Goal: Task Accomplishment & Management: Manage account settings

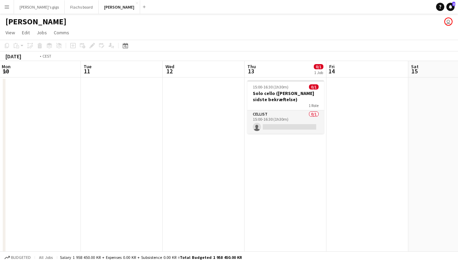
scroll to position [0, 285]
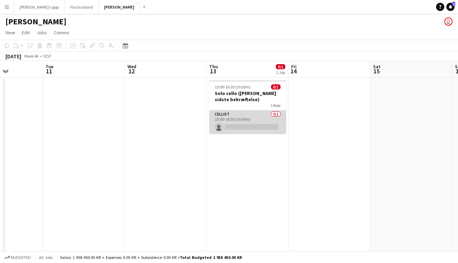
click at [236, 120] on app-card-role "Cellist 0/1 15:00-16:30 (1h30m) single-neutral-actions" at bounding box center [247, 121] width 77 height 23
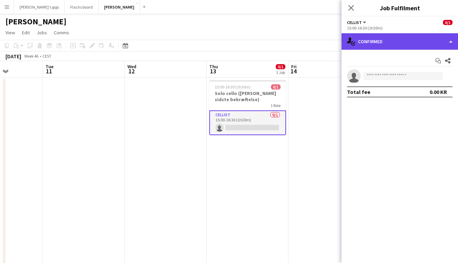
click at [399, 43] on div "single-neutral-actions-check-2 Confirmed" at bounding box center [400, 41] width 117 height 16
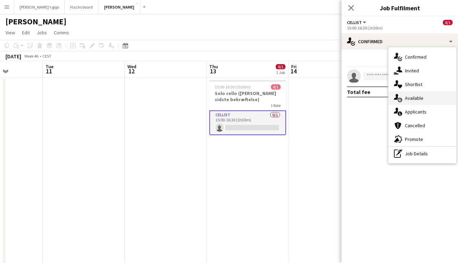
click at [410, 96] on span "Available" at bounding box center [414, 98] width 19 height 6
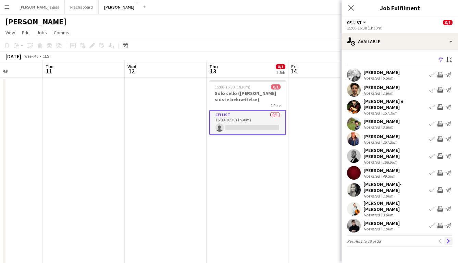
click at [450, 239] on app-icon "Next" at bounding box center [448, 241] width 5 height 5
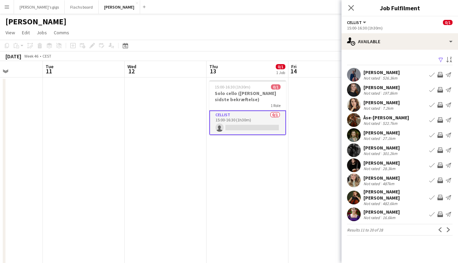
click at [440, 212] on app-icon "Invite crew" at bounding box center [440, 213] width 5 height 5
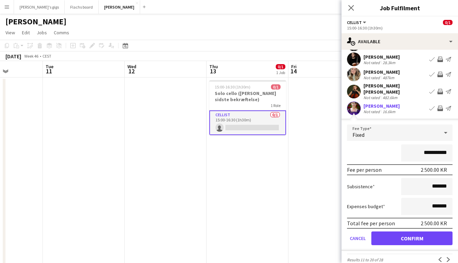
scroll to position [108, 0]
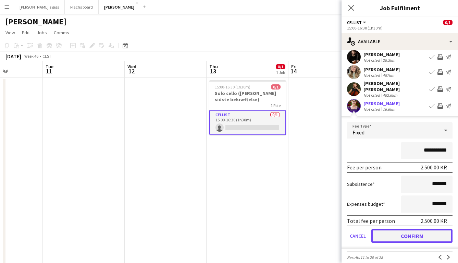
click at [406, 236] on button "Confirm" at bounding box center [412, 236] width 81 height 14
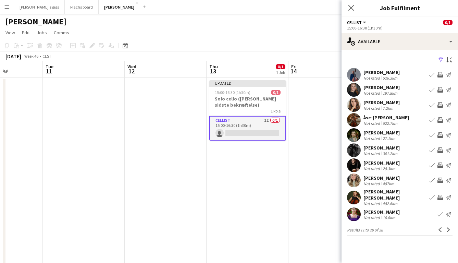
scroll to position [0, 0]
click at [300, 206] on app-date-cell at bounding box center [330, 173] width 82 height 192
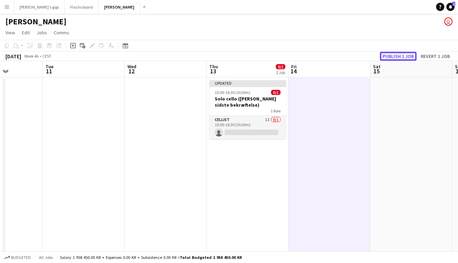
click at [389, 59] on button "Publish 1 job" at bounding box center [398, 56] width 37 height 9
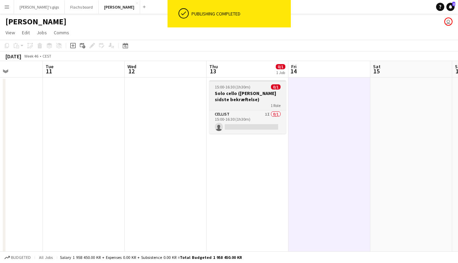
click at [230, 92] on h3 "Solo cello (Mangler sidste bekræftelse)" at bounding box center [247, 96] width 77 height 12
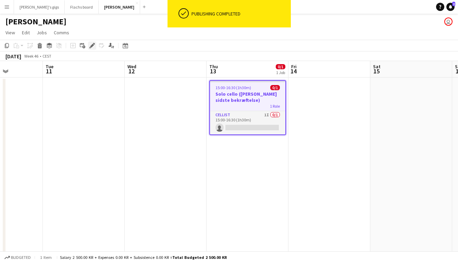
click at [93, 47] on icon "Edit" at bounding box center [91, 45] width 5 height 5
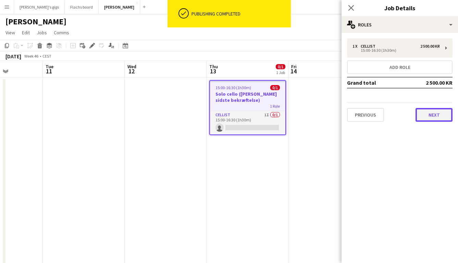
click at [419, 119] on button "Next" at bounding box center [434, 115] width 37 height 14
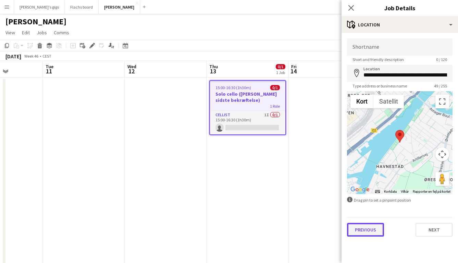
click at [366, 226] on button "Previous" at bounding box center [365, 230] width 37 height 14
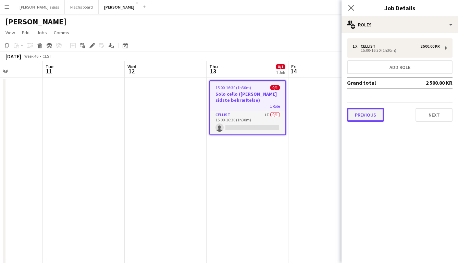
click at [355, 113] on button "Previous" at bounding box center [365, 115] width 37 height 14
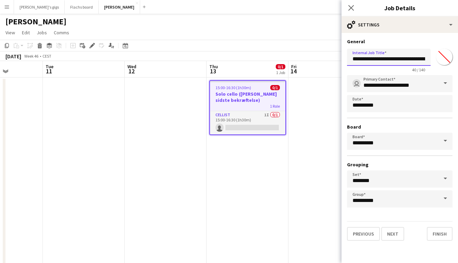
scroll to position [0, 16]
drag, startPoint x: 379, startPoint y: 59, endPoint x: 449, endPoint y: 75, distance: 72.3
click at [449, 75] on form "**********" at bounding box center [400, 139] width 117 height 202
type input "**********"
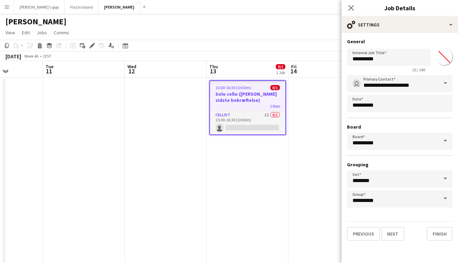
click at [273, 229] on app-date-cell "15:00-16:30 (1h30m) 0/1 Solo cello (Mangler sidste bekræftelse) 1 Role Cellist …" at bounding box center [248, 173] width 82 height 192
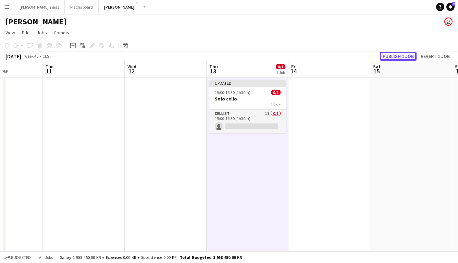
click at [395, 53] on button "Publish 1 job" at bounding box center [398, 56] width 37 height 9
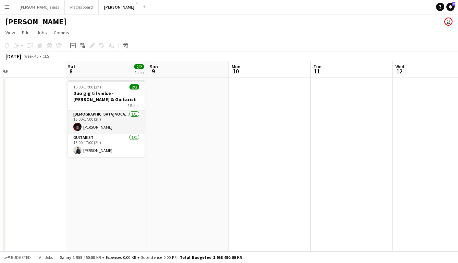
scroll to position [0, 165]
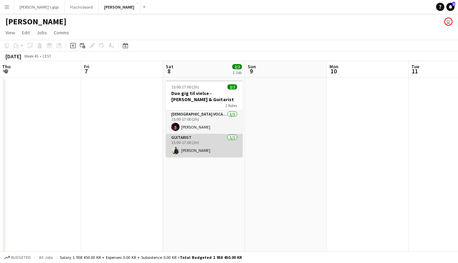
click at [209, 145] on app-card-role "Guitarist 1/1 15:00-17:00 (2h) Adam Blinkenberg Koch" at bounding box center [204, 145] width 77 height 23
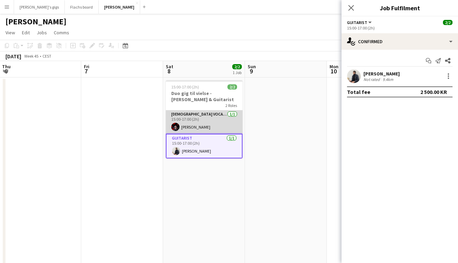
click at [195, 127] on app-card-role "Female Vocal + Piano 1/1 15:00-17:00 (2h) Susanne Wium" at bounding box center [204, 121] width 77 height 23
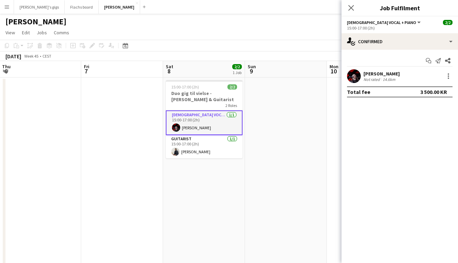
click at [161, 131] on app-date-cell at bounding box center [122, 173] width 82 height 192
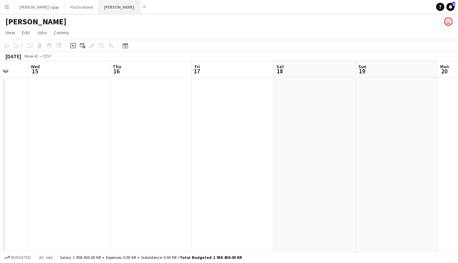
scroll to position [0, 178]
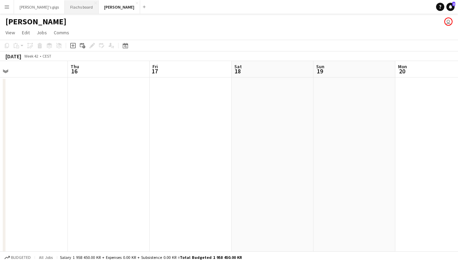
click at [65, 8] on button "Flachs board Close" at bounding box center [82, 6] width 34 height 13
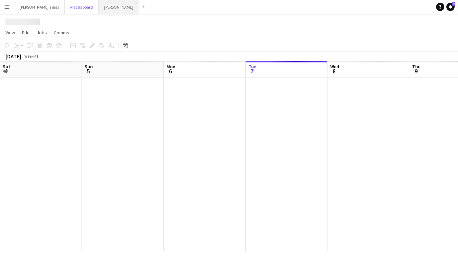
scroll to position [0, 164]
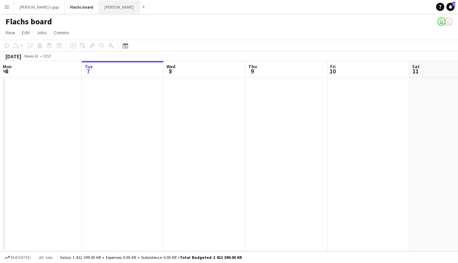
click at [99, 4] on button "Asger Gigs Close" at bounding box center [119, 6] width 40 height 13
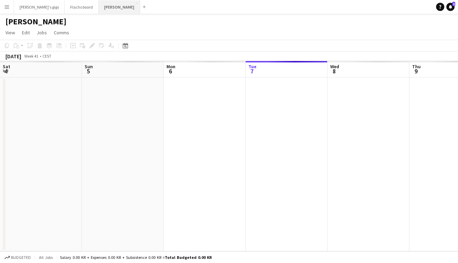
scroll to position [0, 164]
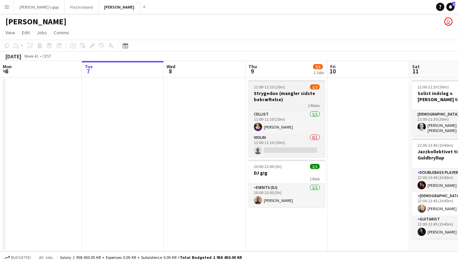
click at [276, 91] on h3 "Strygeduo (mangler sidste bekræftelse)" at bounding box center [287, 96] width 77 height 12
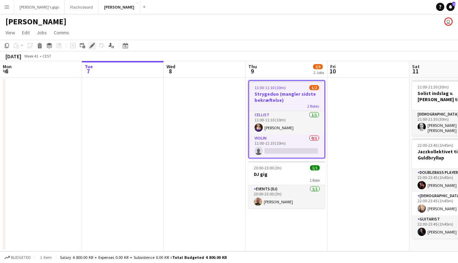
click at [90, 47] on icon at bounding box center [90, 48] width 2 height 2
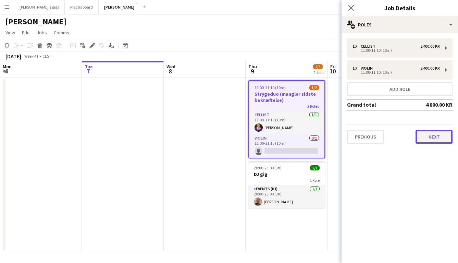
click at [429, 138] on button "Next" at bounding box center [434, 137] width 37 height 14
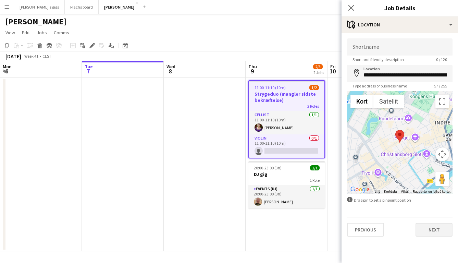
click at [431, 223] on div "Previous Next" at bounding box center [400, 227] width 106 height 20
click at [431, 227] on button "Next" at bounding box center [434, 230] width 37 height 14
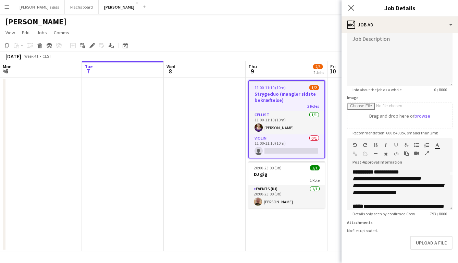
scroll to position [34, 0]
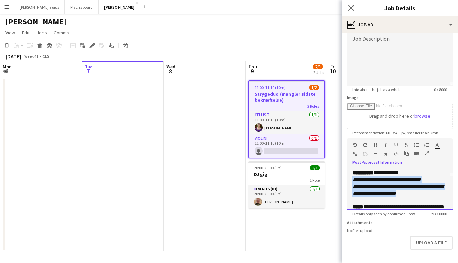
drag, startPoint x: 350, startPoint y: 181, endPoint x: 412, endPoint y: 196, distance: 63.4
click at [412, 196] on div "**********" at bounding box center [400, 189] width 106 height 41
paste div
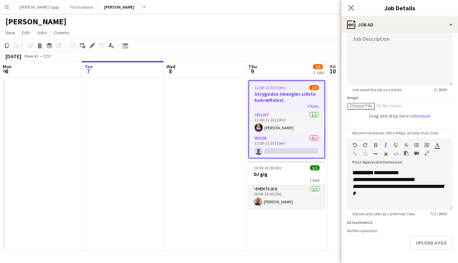
click at [232, 217] on app-date-cell at bounding box center [205, 164] width 82 height 174
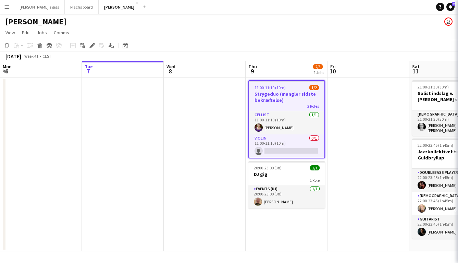
scroll to position [0, 164]
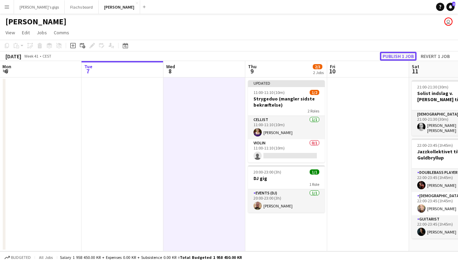
click at [385, 55] on button "Publish 1 job" at bounding box center [398, 56] width 37 height 9
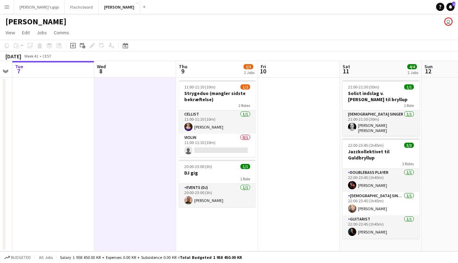
scroll to position [0, 234]
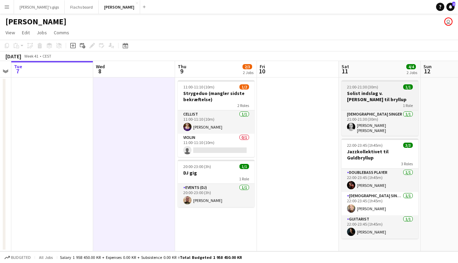
click at [360, 91] on h3 "Solist indslag v. [PERSON_NAME] til bryllup" at bounding box center [380, 96] width 77 height 12
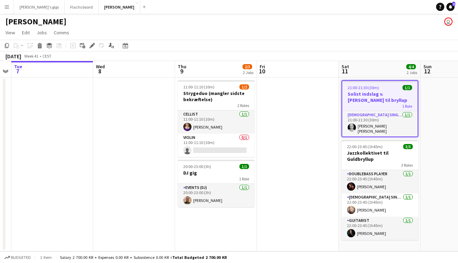
click at [292, 111] on app-date-cell at bounding box center [298, 164] width 82 height 174
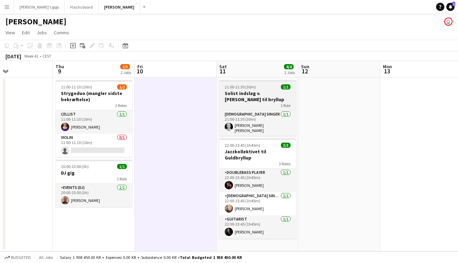
scroll to position [0, 292]
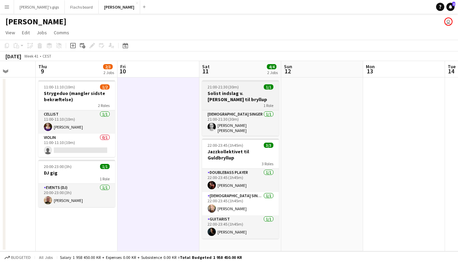
click at [232, 92] on h3 "Solist indslag v. [PERSON_NAME] til bryllup" at bounding box center [240, 96] width 77 height 12
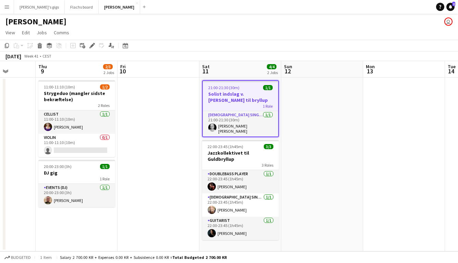
click at [173, 120] on app-date-cell at bounding box center [159, 164] width 82 height 174
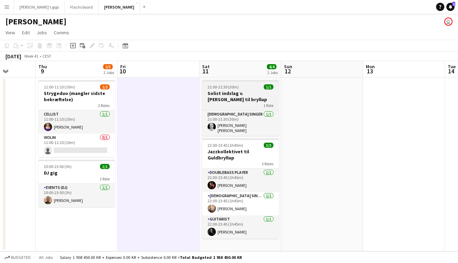
click at [236, 90] on h3 "Solist indslag v. [PERSON_NAME] til bryllup" at bounding box center [240, 96] width 77 height 12
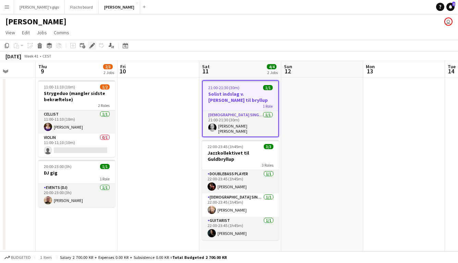
click at [92, 45] on icon at bounding box center [92, 46] width 4 height 4
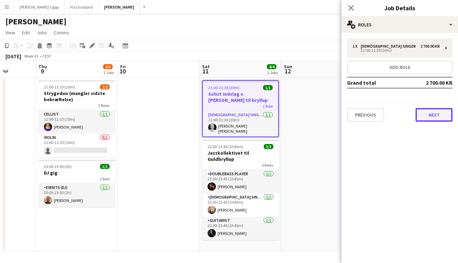
click at [429, 117] on button "Next" at bounding box center [434, 115] width 37 height 14
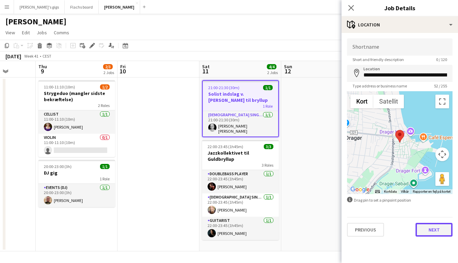
click at [427, 225] on button "Next" at bounding box center [434, 230] width 37 height 14
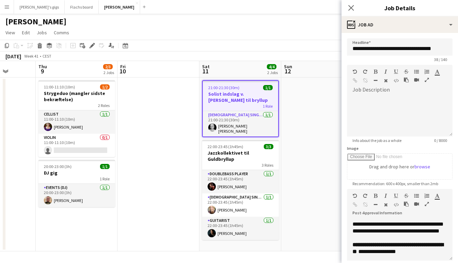
scroll to position [225, 0]
click at [332, 209] on app-date-cell at bounding box center [322, 164] width 82 height 174
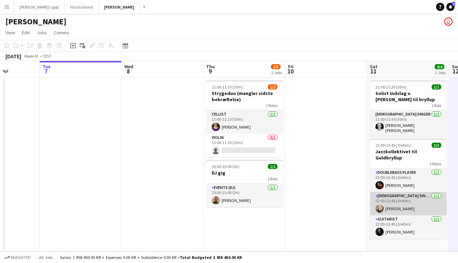
scroll to position [0, 206]
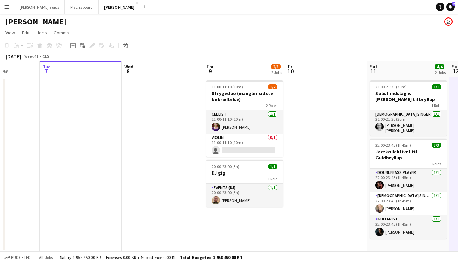
click at [189, 133] on app-date-cell at bounding box center [163, 164] width 82 height 174
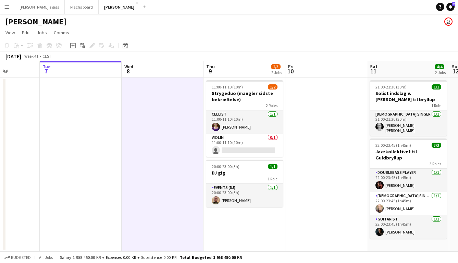
click at [333, 123] on app-date-cell at bounding box center [327, 164] width 82 height 174
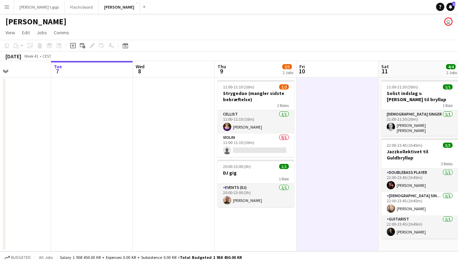
scroll to position [0, 215]
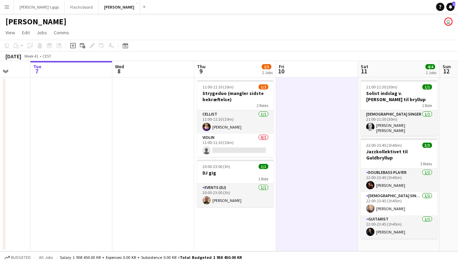
click at [171, 169] on app-date-cell at bounding box center [153, 164] width 82 height 174
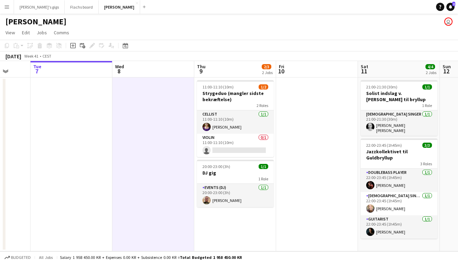
click at [198, 21] on div "Asger Gigs user" at bounding box center [229, 20] width 458 height 13
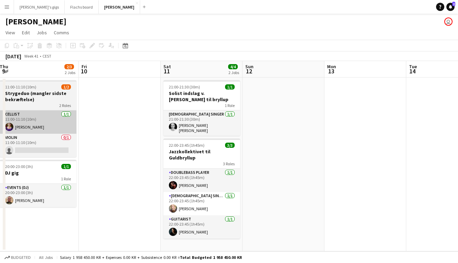
scroll to position [0, 155]
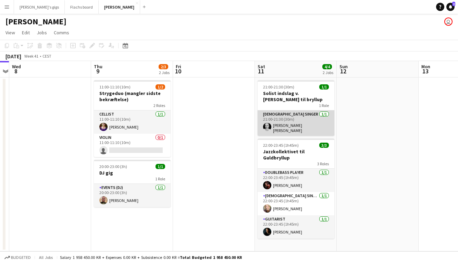
click at [289, 131] on app-card-role "Female Singer 1/1 21:00-21:30 (30m) Mathilde Rosengren Bruun" at bounding box center [296, 122] width 77 height 25
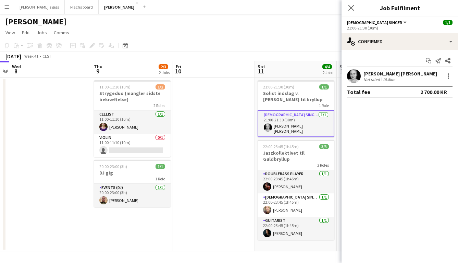
click at [215, 116] on app-date-cell at bounding box center [214, 164] width 82 height 174
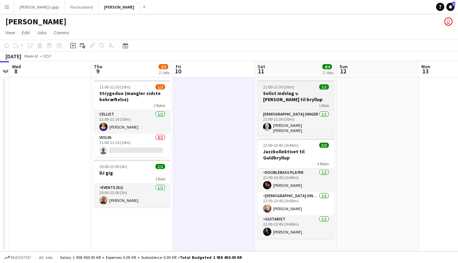
click at [281, 105] on div "1 Role" at bounding box center [296, 104] width 77 height 5
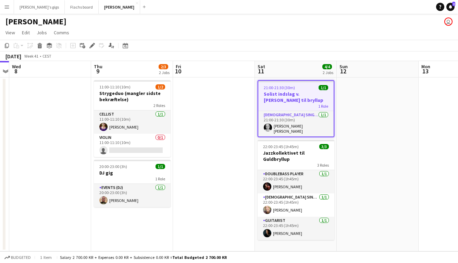
click at [216, 96] on app-date-cell at bounding box center [214, 164] width 82 height 174
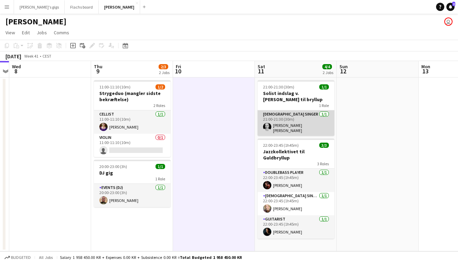
click at [288, 126] on app-card-role "Female Singer 1/1 21:00-21:30 (30m) Mathilde Rosengren Bruun" at bounding box center [296, 122] width 77 height 25
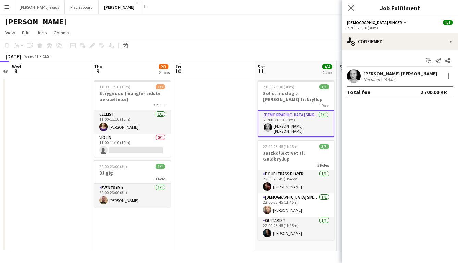
click at [221, 124] on app-date-cell at bounding box center [214, 164] width 82 height 174
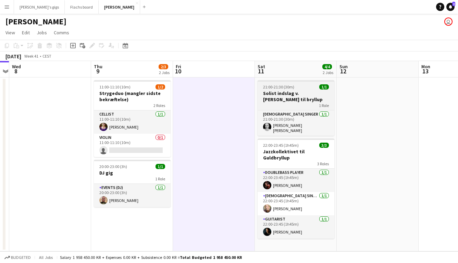
click at [274, 94] on h3 "Solist indslag v. [PERSON_NAME] til bryllup" at bounding box center [296, 96] width 77 height 12
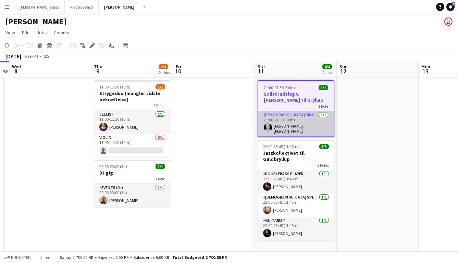
click at [289, 131] on app-card-role "Female Singer 1/1 21:00-21:30 (30m) Mathilde Rosengren Bruun" at bounding box center [295, 123] width 75 height 25
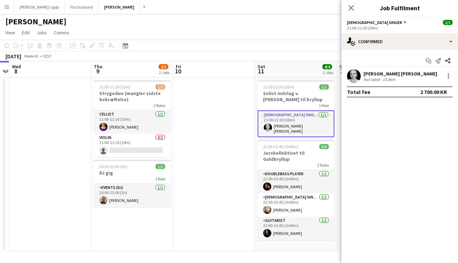
click at [207, 111] on app-date-cell at bounding box center [214, 164] width 82 height 174
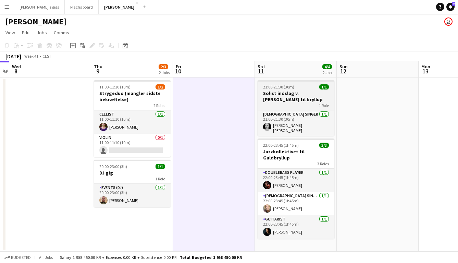
click at [328, 90] on h3 "Solist indslag v. [PERSON_NAME] til bryllup" at bounding box center [296, 96] width 77 height 12
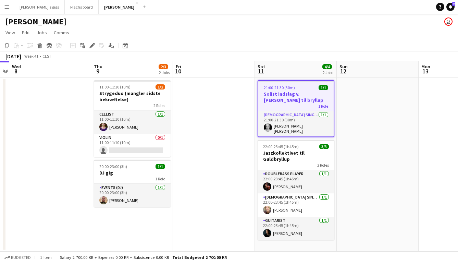
click at [228, 126] on app-date-cell at bounding box center [214, 164] width 82 height 174
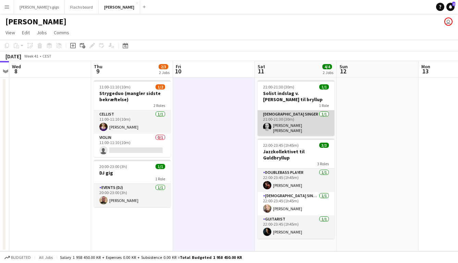
click at [292, 125] on app-card-role "Female Singer 1/1 21:00-21:30 (30m) Mathilde Rosengren Bruun" at bounding box center [296, 122] width 77 height 25
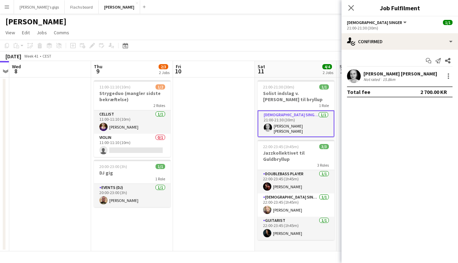
click at [225, 140] on app-date-cell at bounding box center [214, 164] width 82 height 174
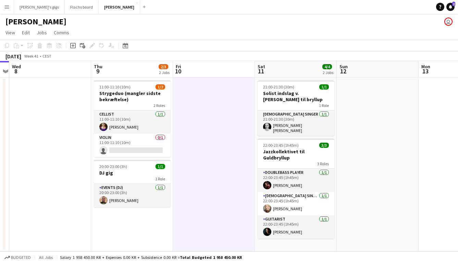
click at [288, 107] on div "1 Role" at bounding box center [296, 104] width 77 height 5
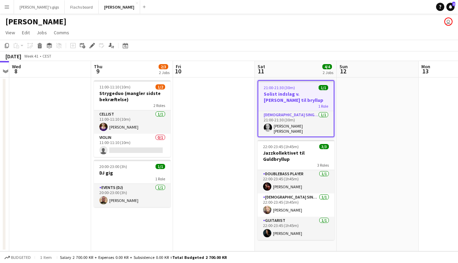
click at [221, 127] on app-date-cell at bounding box center [214, 164] width 82 height 174
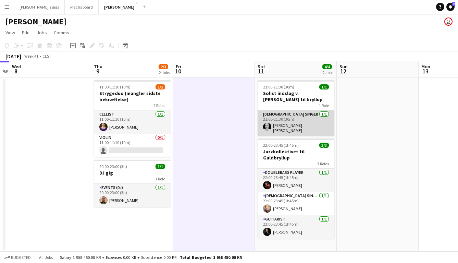
click at [299, 131] on app-card-role "Female Singer 1/1 21:00-21:30 (30m) Mathilde Rosengren Bruun" at bounding box center [296, 122] width 77 height 25
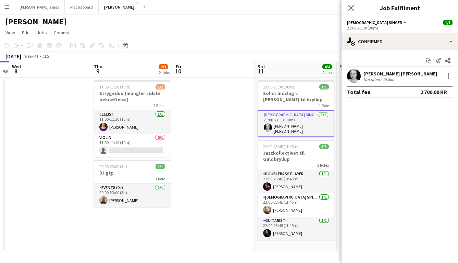
click at [238, 138] on app-date-cell at bounding box center [214, 164] width 82 height 174
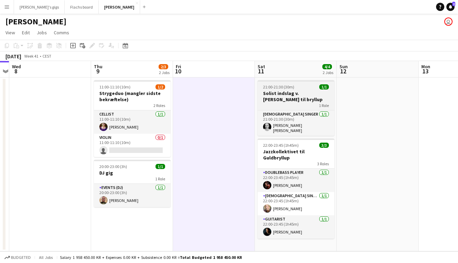
click at [284, 101] on h3 "Solist indslag v. [PERSON_NAME] til bryllup" at bounding box center [296, 96] width 77 height 12
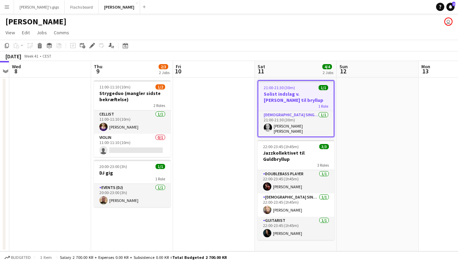
click at [231, 123] on app-date-cell at bounding box center [214, 164] width 82 height 174
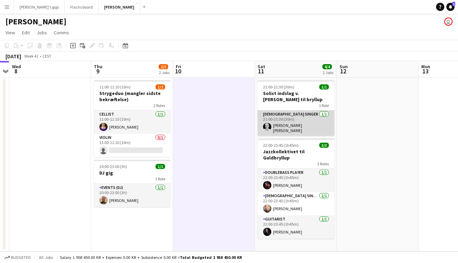
click at [287, 131] on app-card-role "Female Singer 1/1 21:00-21:30 (30m) Mathilde Rosengren Bruun" at bounding box center [296, 122] width 77 height 25
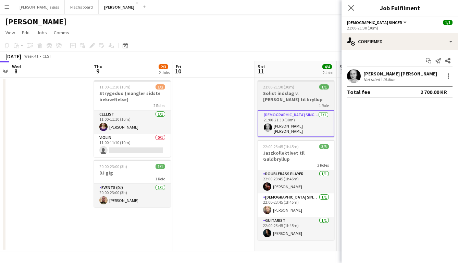
click at [290, 100] on h3 "Solist indslag v. [PERSON_NAME] til bryllup" at bounding box center [296, 96] width 77 height 12
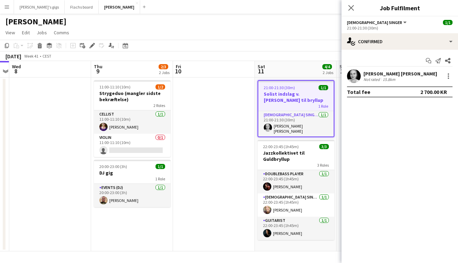
click at [215, 108] on app-date-cell at bounding box center [214, 164] width 82 height 174
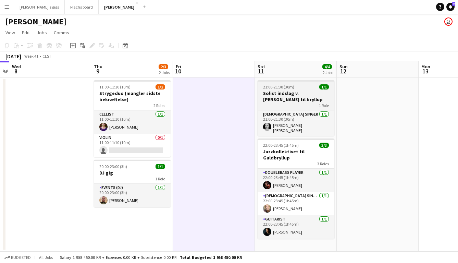
click at [267, 106] on div "1 Role" at bounding box center [296, 104] width 77 height 5
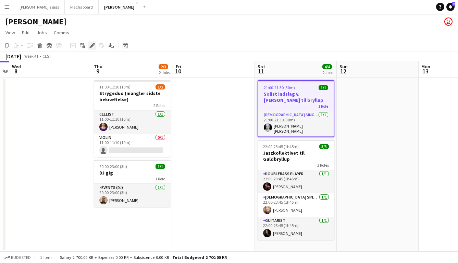
click at [91, 47] on icon at bounding box center [92, 46] width 4 height 4
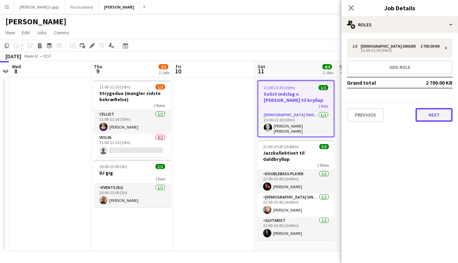
click at [432, 118] on button "Next" at bounding box center [434, 115] width 37 height 14
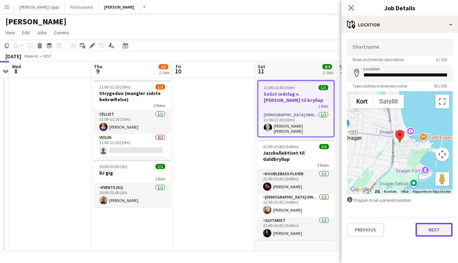
click at [433, 231] on button "Next" at bounding box center [434, 230] width 37 height 14
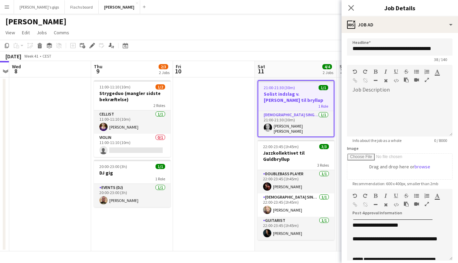
scroll to position [43, 0]
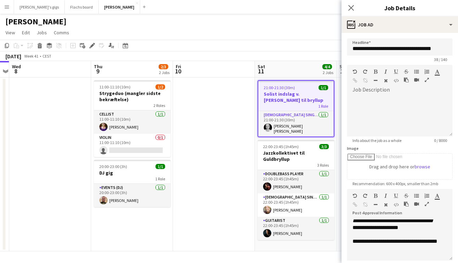
click at [240, 181] on app-date-cell at bounding box center [214, 164] width 82 height 174
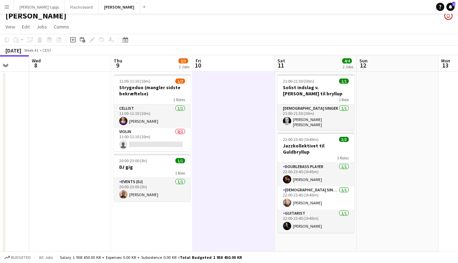
scroll to position [0, 215]
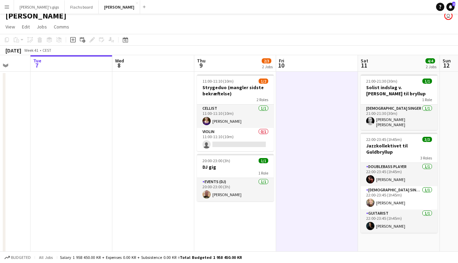
click at [159, 148] on app-date-cell at bounding box center [153, 168] width 82 height 192
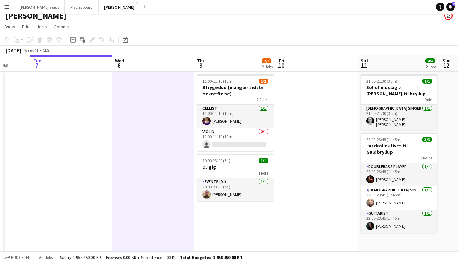
click at [206, 233] on app-date-cell "11:00-11:10 (10m) 1/2 Strygeduo (mangler sidste bekræftelse) 2 Roles Cellist 1/…" at bounding box center [235, 168] width 82 height 192
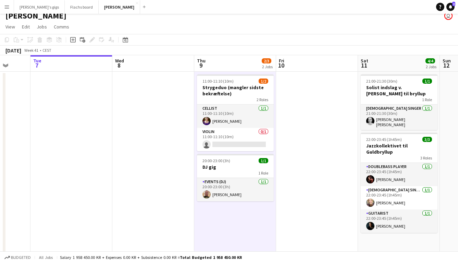
click at [142, 222] on app-date-cell at bounding box center [153, 168] width 82 height 192
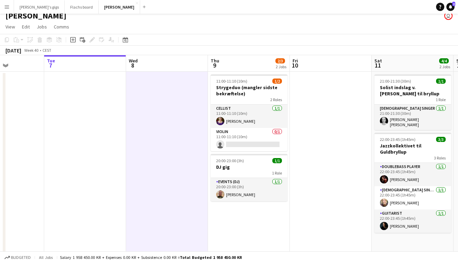
scroll to position [0, 284]
click at [324, 158] on app-date-cell at bounding box center [330, 168] width 82 height 192
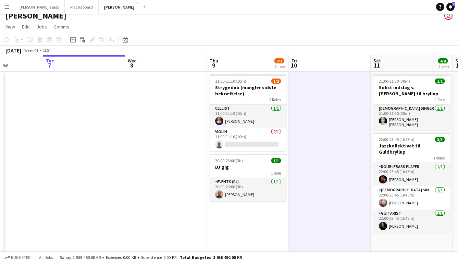
click at [53, 137] on app-date-cell at bounding box center [84, 168] width 82 height 192
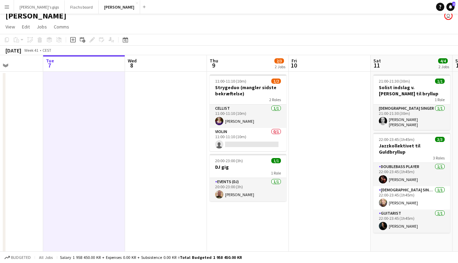
click at [152, 123] on app-date-cell at bounding box center [166, 168] width 82 height 192
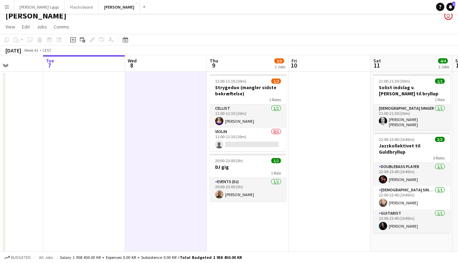
click at [296, 133] on app-date-cell at bounding box center [330, 168] width 82 height 192
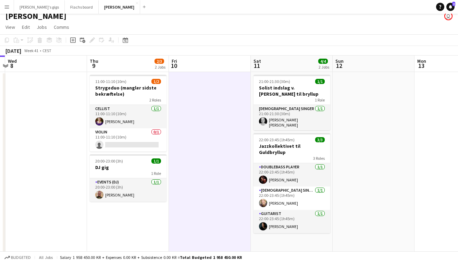
scroll to position [0, 215]
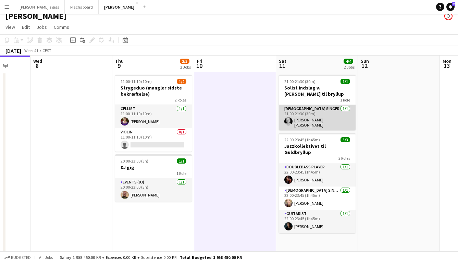
click at [306, 121] on app-card-role "Female Singer 1/1 21:00-21:30 (30m) Mathilde Rosengren Bruun" at bounding box center [317, 117] width 77 height 25
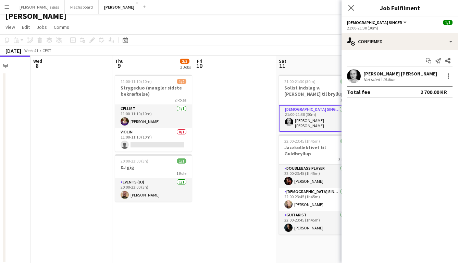
click at [222, 131] on app-date-cell at bounding box center [235, 168] width 82 height 192
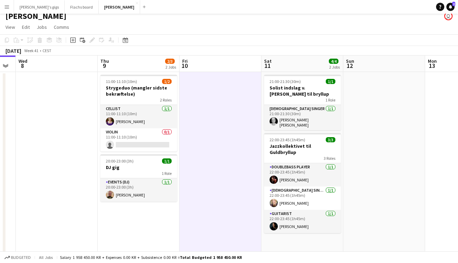
scroll to position [0, 160]
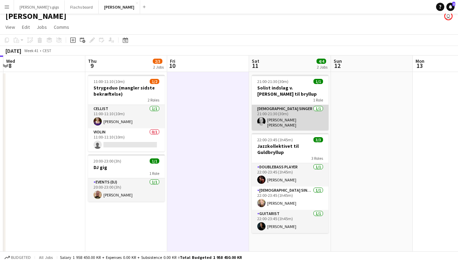
click at [279, 118] on app-card-role "Female Singer 1/1 21:00-21:30 (30m) Mathilde Rosengren Bruun" at bounding box center [290, 117] width 77 height 25
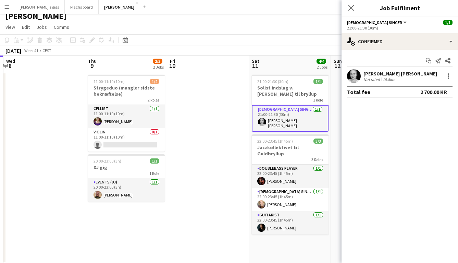
click at [205, 137] on app-date-cell at bounding box center [208, 168] width 82 height 192
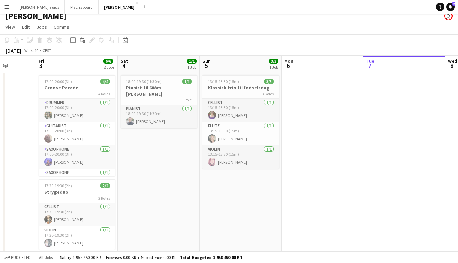
scroll to position [0, 288]
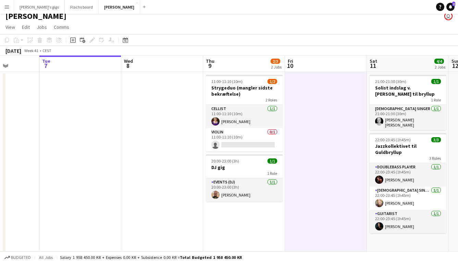
click at [341, 120] on app-date-cell at bounding box center [326, 168] width 82 height 192
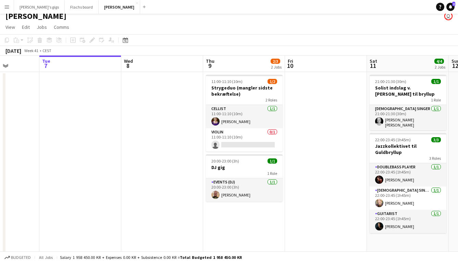
click at [131, 129] on app-date-cell at bounding box center [162, 168] width 82 height 192
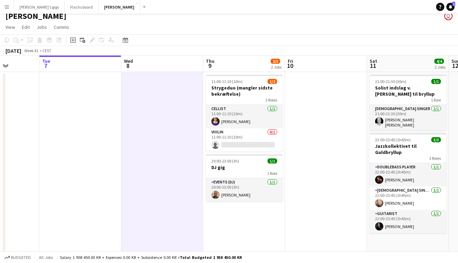
click at [81, 127] on app-date-cell at bounding box center [80, 168] width 82 height 192
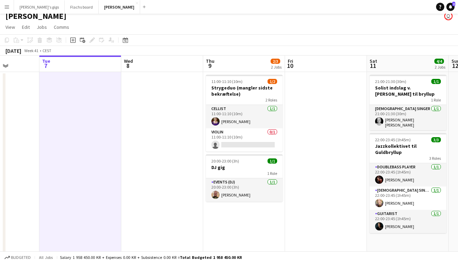
click at [158, 123] on app-date-cell at bounding box center [162, 168] width 82 height 192
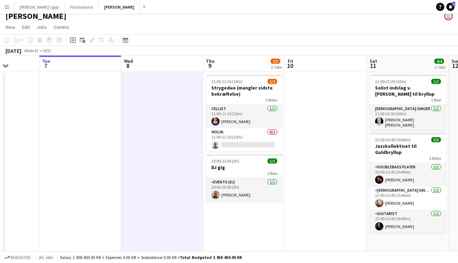
click at [346, 111] on app-date-cell at bounding box center [326, 168] width 82 height 192
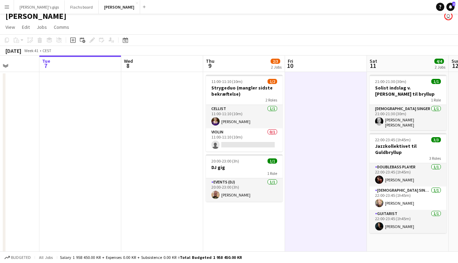
click at [99, 128] on app-date-cell at bounding box center [80, 168] width 82 height 192
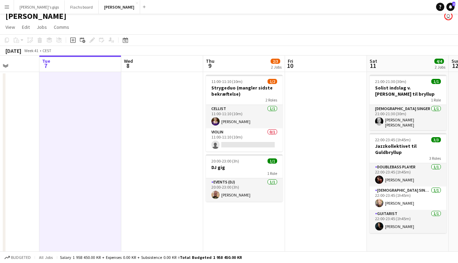
click at [154, 125] on app-date-cell at bounding box center [162, 168] width 82 height 192
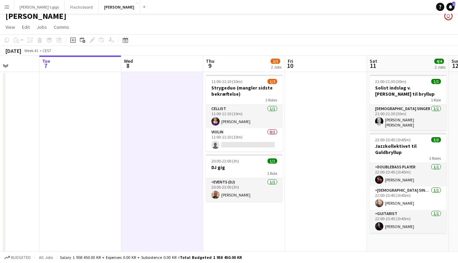
drag, startPoint x: 364, startPoint y: 107, endPoint x: 360, endPoint y: 110, distance: 5.6
click at [364, 107] on app-date-cell at bounding box center [326, 168] width 82 height 192
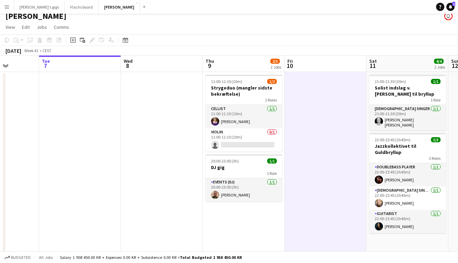
click at [197, 127] on app-date-cell at bounding box center [162, 168] width 82 height 192
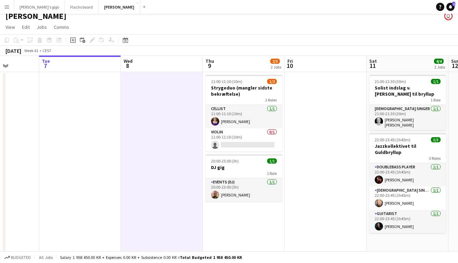
click at [117, 124] on app-date-cell at bounding box center [80, 168] width 82 height 192
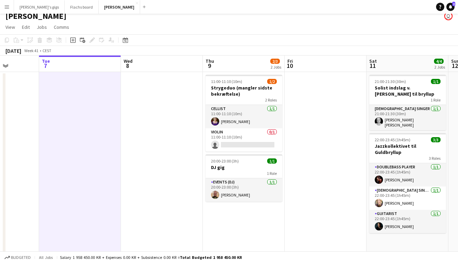
click at [87, 157] on app-date-cell at bounding box center [80, 168] width 82 height 192
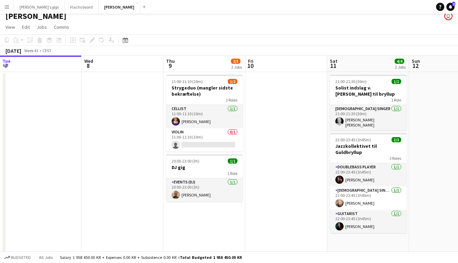
scroll to position [0, 246]
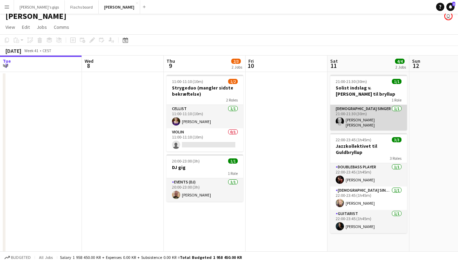
click at [367, 113] on app-card-role "Female Singer 1/1 21:00-21:30 (30m) Mathilde Rosengren Bruun" at bounding box center [368, 117] width 77 height 25
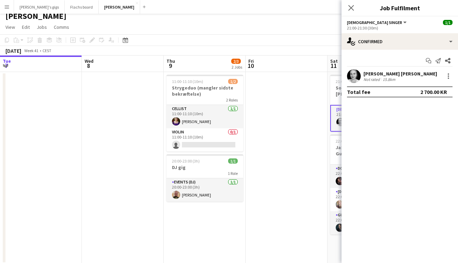
click at [314, 120] on app-date-cell at bounding box center [287, 168] width 82 height 192
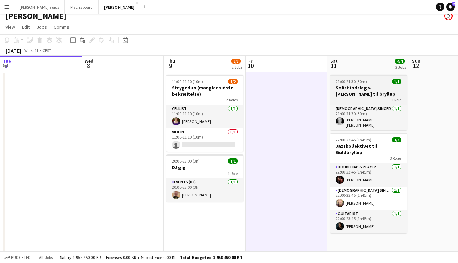
click at [352, 95] on h3 "Solist indslag v. [PERSON_NAME] til bryllup" at bounding box center [368, 91] width 77 height 12
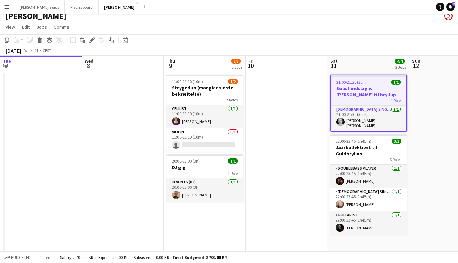
click at [314, 115] on app-date-cell at bounding box center [287, 168] width 82 height 192
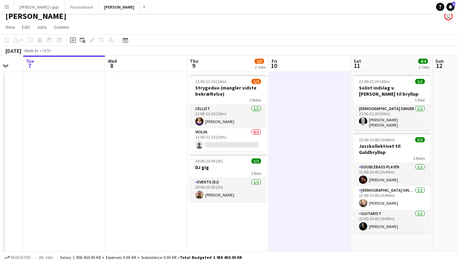
scroll to position [0, 142]
click at [156, 141] on app-date-cell at bounding box center [145, 168] width 82 height 192
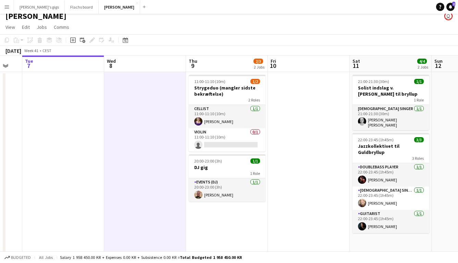
click at [66, 146] on app-date-cell at bounding box center [63, 168] width 82 height 192
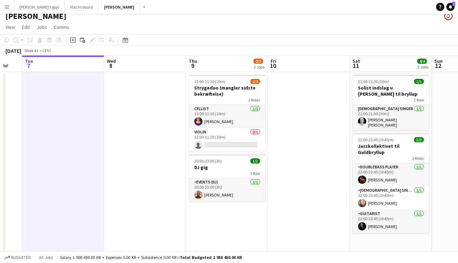
click at [129, 156] on app-date-cell at bounding box center [145, 168] width 82 height 192
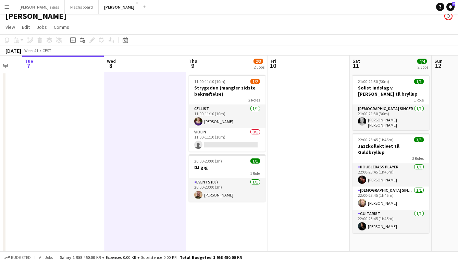
scroll to position [0, 192]
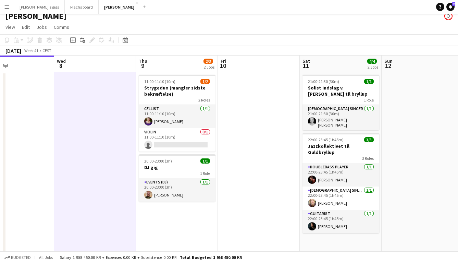
click at [251, 131] on app-date-cell at bounding box center [259, 168] width 82 height 192
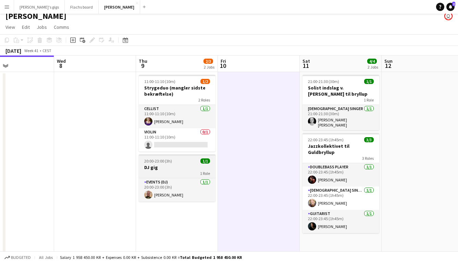
scroll to position [17, 0]
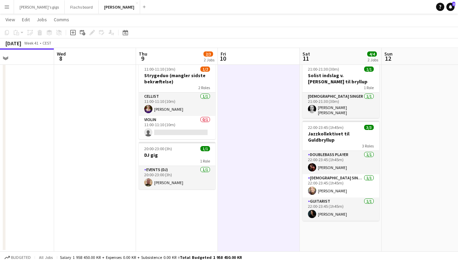
click at [175, 225] on app-date-cell "11:00-11:10 (10m) 1/2 Strygeduo (mangler sidste bekræftelse) 2 Roles Cellist 1/…" at bounding box center [177, 156] width 82 height 192
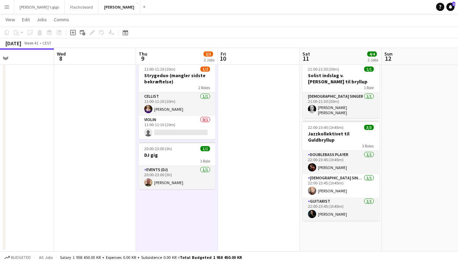
click at [121, 180] on app-date-cell at bounding box center [95, 156] width 82 height 192
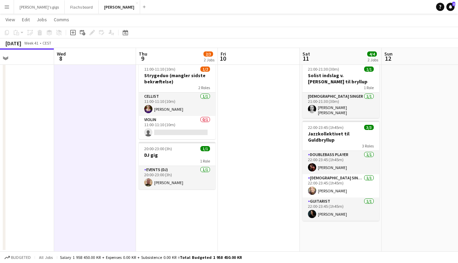
click at [42, 154] on app-date-cell at bounding box center [13, 156] width 82 height 192
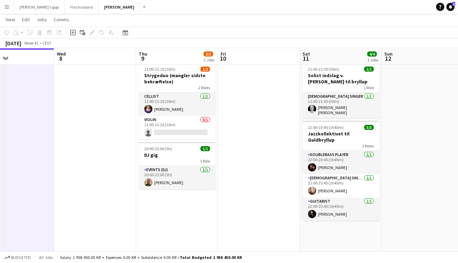
click at [100, 138] on app-date-cell at bounding box center [95, 156] width 82 height 192
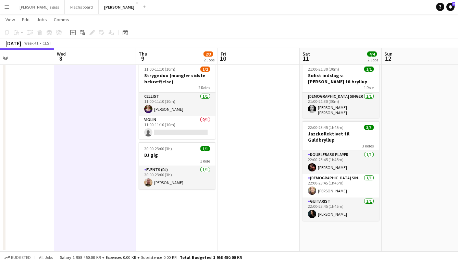
click at [100, 138] on app-date-cell at bounding box center [95, 156] width 82 height 192
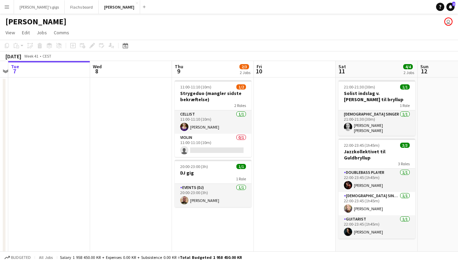
scroll to position [0, 238]
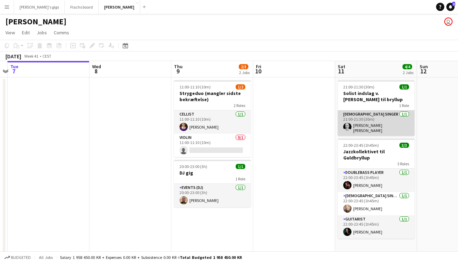
click at [352, 131] on app-card-role "Female Singer 1/1 21:00-21:30 (30m) Mathilde Rosengren Bruun" at bounding box center [376, 122] width 77 height 25
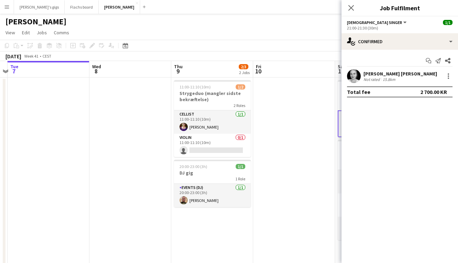
click at [290, 147] on app-date-cell at bounding box center [294, 173] width 82 height 192
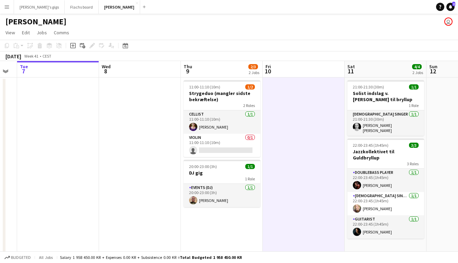
scroll to position [0, 223]
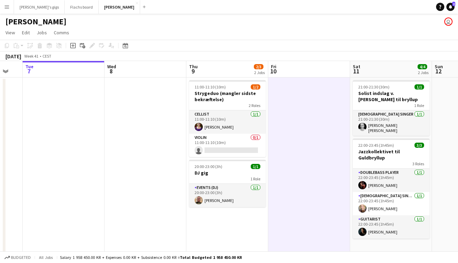
click at [278, 104] on app-date-cell at bounding box center [309, 173] width 82 height 192
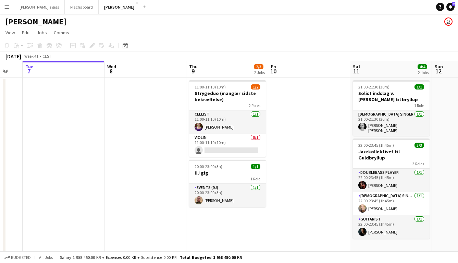
click at [83, 133] on app-date-cell at bounding box center [64, 173] width 82 height 192
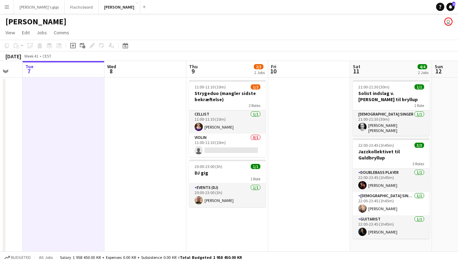
click at [95, 137] on app-date-cell at bounding box center [64, 173] width 82 height 192
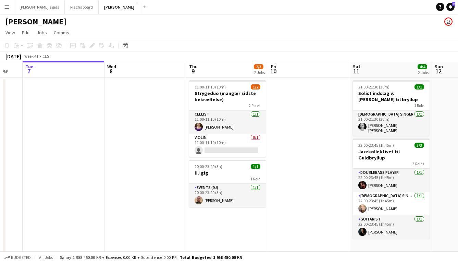
click at [175, 131] on app-date-cell at bounding box center [146, 173] width 82 height 192
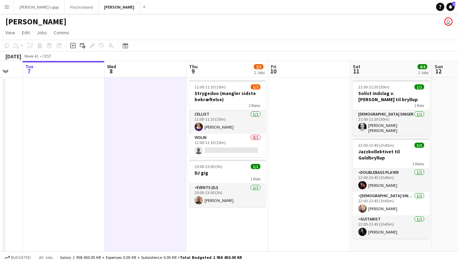
click at [175, 131] on app-date-cell at bounding box center [146, 173] width 82 height 192
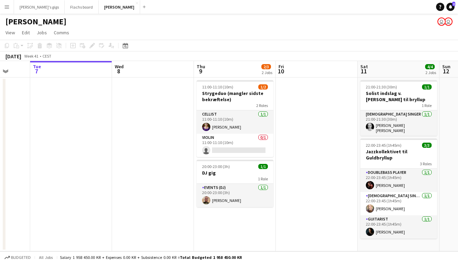
scroll to position [0, 0]
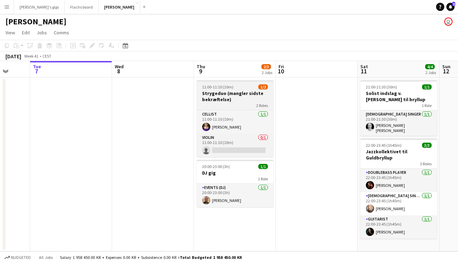
click at [217, 88] on span "11:00-11:10 (10m)" at bounding box center [217, 86] width 31 height 5
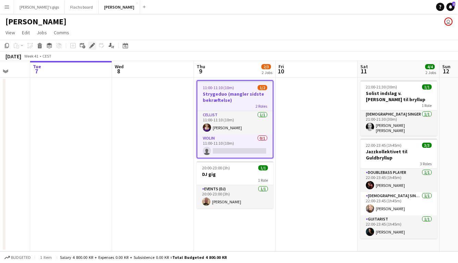
click at [92, 43] on icon "Edit" at bounding box center [91, 45] width 5 height 5
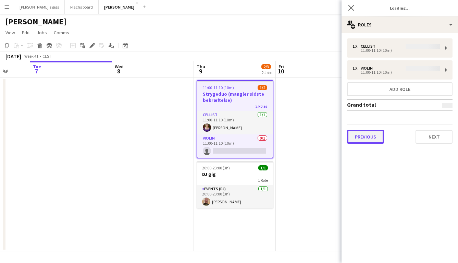
click at [368, 137] on button "Previous" at bounding box center [365, 137] width 37 height 14
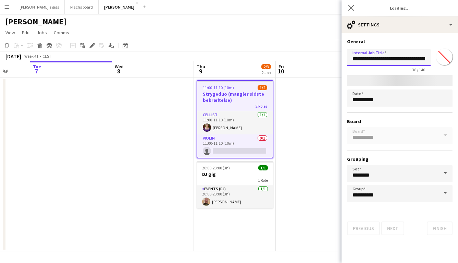
scroll to position [0, 17]
drag, startPoint x: 377, startPoint y: 59, endPoint x: 458, endPoint y: 72, distance: 81.6
click at [458, 72] on form "**********" at bounding box center [400, 136] width 117 height 197
type input "*********"
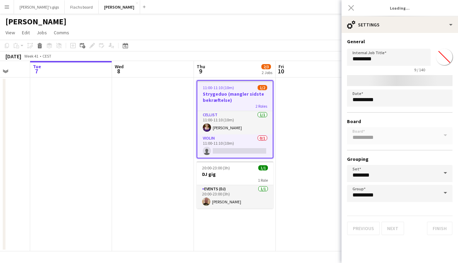
click at [305, 140] on app-date-cell at bounding box center [317, 164] width 82 height 174
click at [355, 6] on div "Close pop-in" at bounding box center [351, 8] width 19 height 16
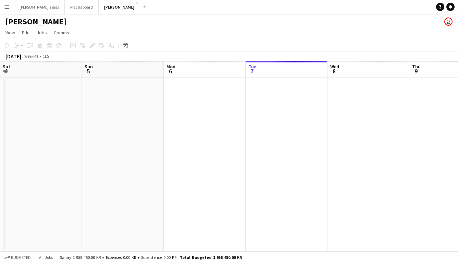
scroll to position [0, 164]
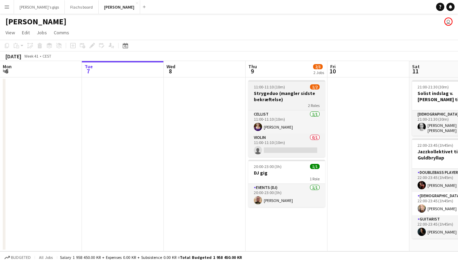
click at [281, 87] on span "11:00-11:10 (10m)" at bounding box center [269, 86] width 31 height 5
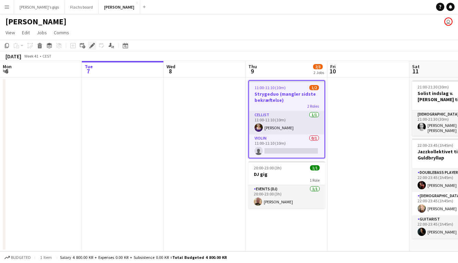
click at [90, 46] on icon at bounding box center [92, 46] width 4 height 4
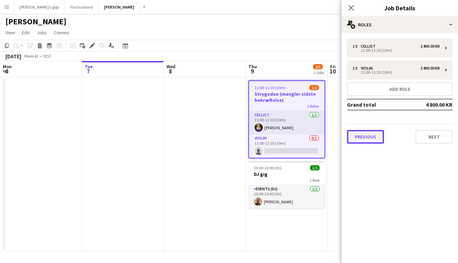
click at [363, 139] on button "Previous" at bounding box center [365, 137] width 37 height 14
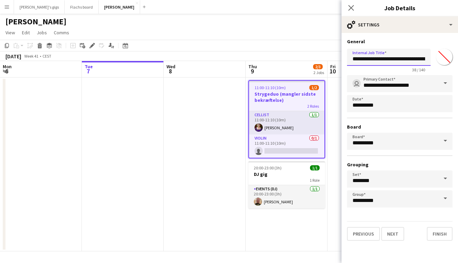
scroll to position [0, 17]
drag, startPoint x: 377, startPoint y: 61, endPoint x: 447, endPoint y: 63, distance: 70.3
click at [447, 63] on div "**********" at bounding box center [400, 59] width 106 height 26
type input "*********"
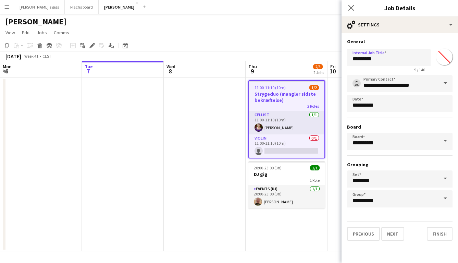
click at [185, 145] on app-date-cell at bounding box center [205, 164] width 82 height 174
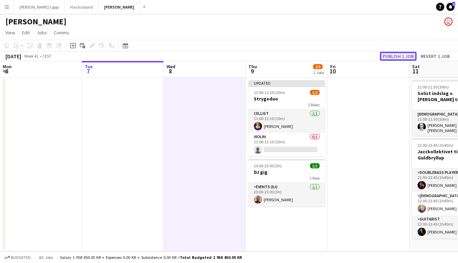
click at [392, 57] on button "Publish 1 job" at bounding box center [398, 56] width 37 height 9
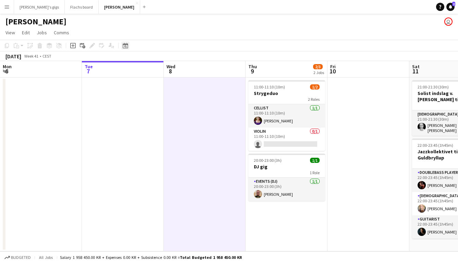
click at [124, 49] on div "Date picker" at bounding box center [125, 45] width 8 height 8
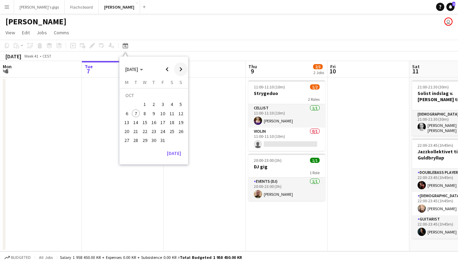
click at [179, 72] on span "Next month" at bounding box center [181, 69] width 14 height 14
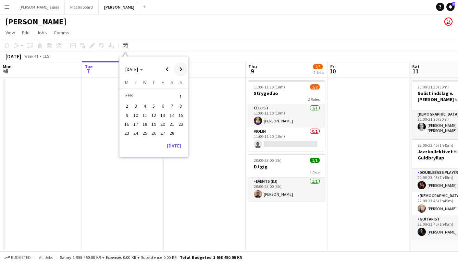
click at [179, 72] on span "Next month" at bounding box center [181, 69] width 14 height 14
click at [173, 103] on span "6" at bounding box center [172, 104] width 8 height 8
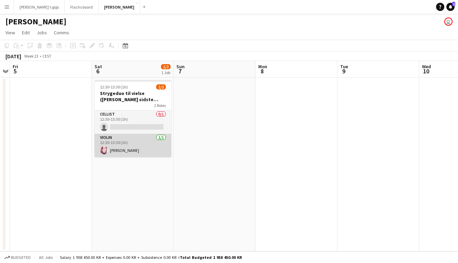
click at [133, 146] on app-card-role "Violin [DATE] 12:30-13:30 (1h) [PERSON_NAME]" at bounding box center [133, 145] width 77 height 23
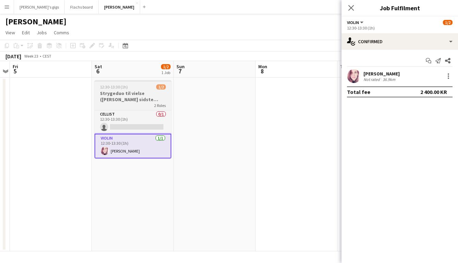
click at [125, 102] on div "2 Roles" at bounding box center [133, 104] width 77 height 5
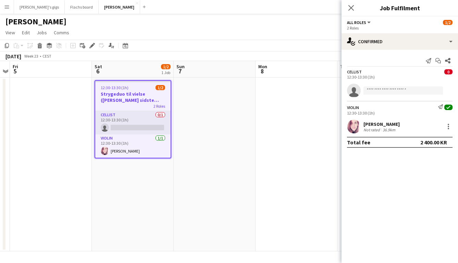
click at [64, 149] on app-date-cell at bounding box center [51, 164] width 82 height 174
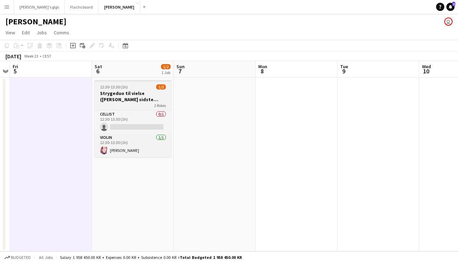
click at [116, 92] on h3 "Strygeduo til vielse ([PERSON_NAME] sidste bekræftelse)" at bounding box center [133, 96] width 77 height 12
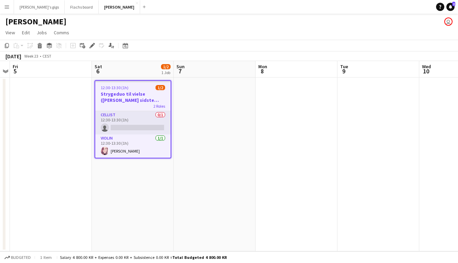
click at [26, 104] on app-date-cell at bounding box center [51, 164] width 82 height 174
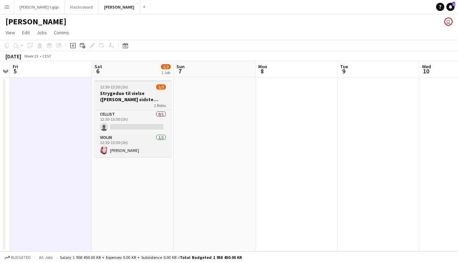
click at [111, 97] on h3 "Strygeduo til vielse ([PERSON_NAME] sidste bekræftelse)" at bounding box center [133, 96] width 77 height 12
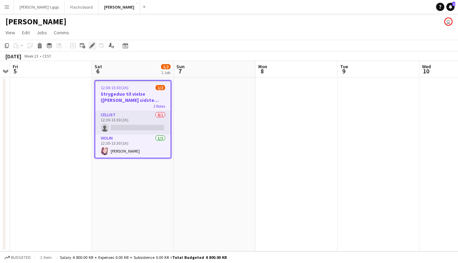
click at [90, 47] on icon at bounding box center [92, 46] width 4 height 4
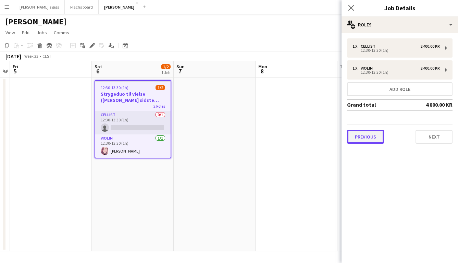
click at [363, 138] on button "Previous" at bounding box center [365, 137] width 37 height 14
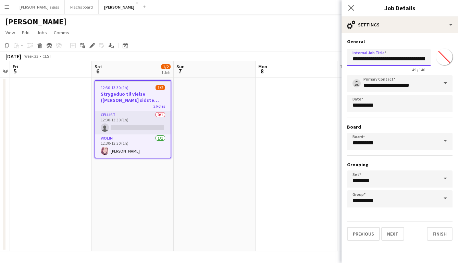
scroll to position [0, 36]
drag, startPoint x: 397, startPoint y: 61, endPoint x: 475, endPoint y: 56, distance: 78.7
click at [458, 56] on html "Menu Boards Boards Boards All jobs Status Workforce Workforce My Workforce Recr…" at bounding box center [229, 131] width 458 height 263
type input "**********"
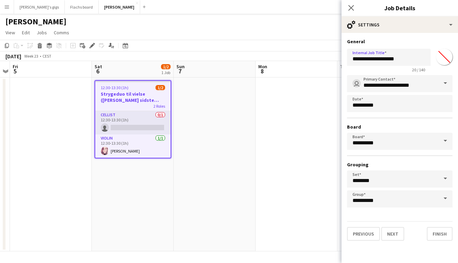
click at [259, 154] on app-date-cell at bounding box center [297, 164] width 82 height 174
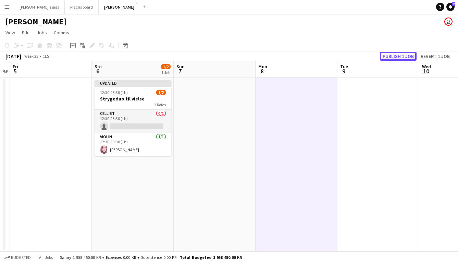
click at [386, 53] on button "Publish 1 job" at bounding box center [398, 56] width 37 height 9
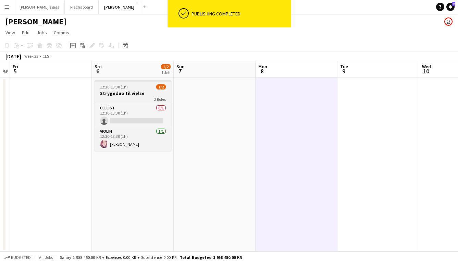
click at [131, 152] on app-date-cell "12:30-13:30 (1h) 1/2 Strygeduo til vielse 2 Roles Cellist 0/1 12:30-13:30 (1h) …" at bounding box center [133, 164] width 82 height 174
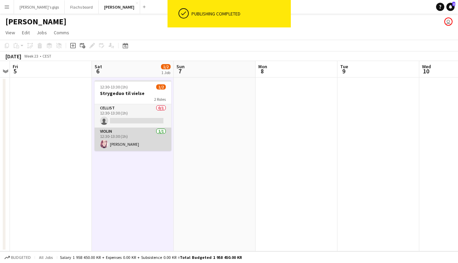
click at [126, 144] on app-card-role "Violin [DATE] 12:30-13:30 (1h) [PERSON_NAME]" at bounding box center [133, 139] width 77 height 23
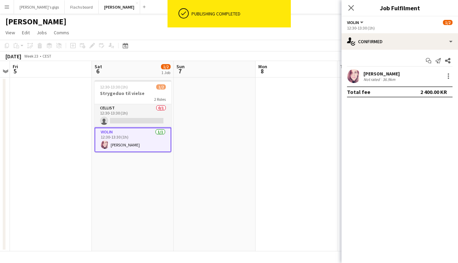
click at [378, 73] on div "[PERSON_NAME]" at bounding box center [382, 74] width 36 height 6
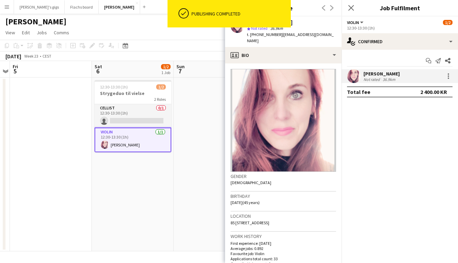
click at [206, 175] on app-date-cell at bounding box center [215, 164] width 82 height 174
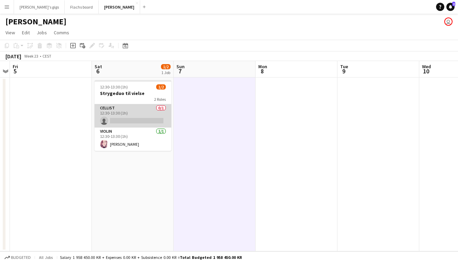
click at [137, 111] on app-card-role "Cellist 0/1 12:30-13:30 (1h) single-neutral-actions" at bounding box center [133, 115] width 77 height 23
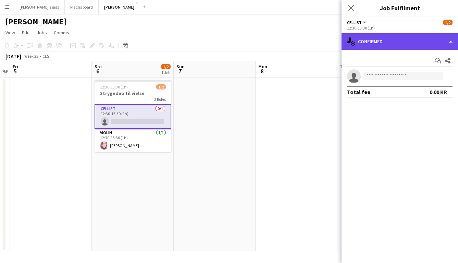
click at [385, 35] on div "single-neutral-actions-check-2 Confirmed" at bounding box center [400, 41] width 117 height 16
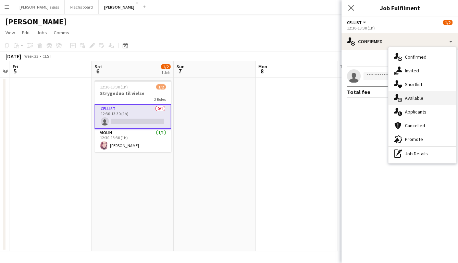
click at [419, 101] on span "Available" at bounding box center [414, 98] width 19 height 6
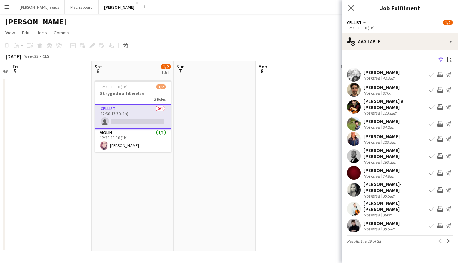
click at [441, 72] on app-icon "Invite crew" at bounding box center [440, 74] width 5 height 5
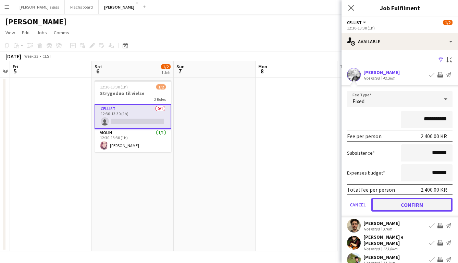
click at [402, 207] on button "Confirm" at bounding box center [412, 205] width 81 height 14
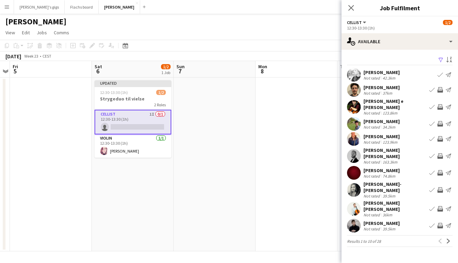
click at [255, 189] on app-date-cell at bounding box center [215, 164] width 82 height 174
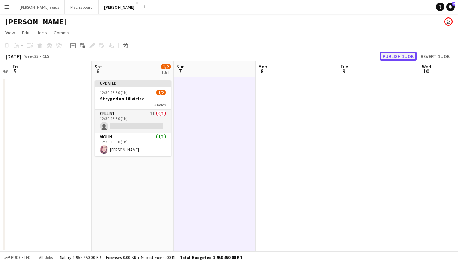
click at [400, 55] on button "Publish 1 job" at bounding box center [398, 56] width 37 height 9
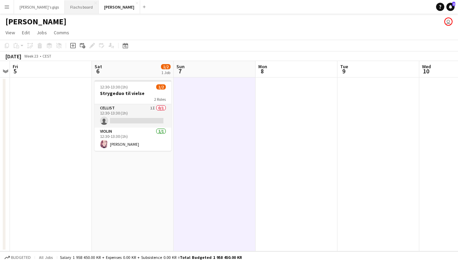
click at [65, 9] on button "Flachs board Close" at bounding box center [82, 6] width 34 height 13
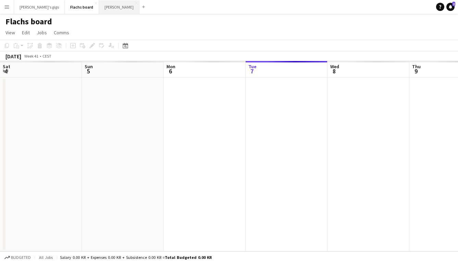
scroll to position [0, 164]
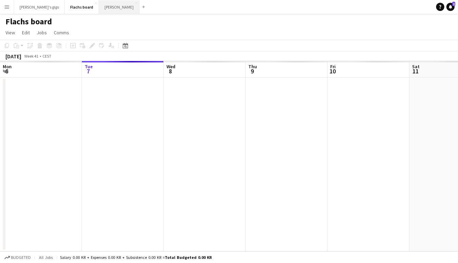
click at [99, 8] on button "Asger Gigs Close" at bounding box center [119, 6] width 40 height 13
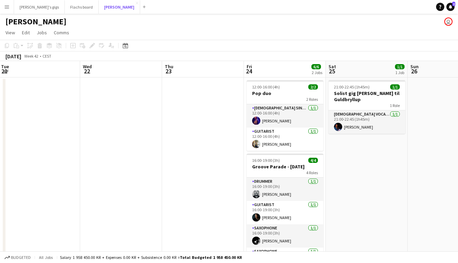
scroll to position [0, 250]
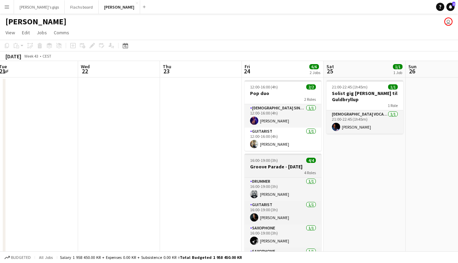
click at [268, 169] on h3 "Groove Parade - [DATE]" at bounding box center [283, 167] width 77 height 6
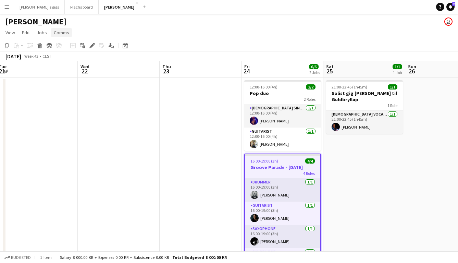
click at [65, 36] on link "Comms" at bounding box center [61, 32] width 21 height 9
click at [70, 58] on link "Create chat" at bounding box center [79, 62] width 57 height 14
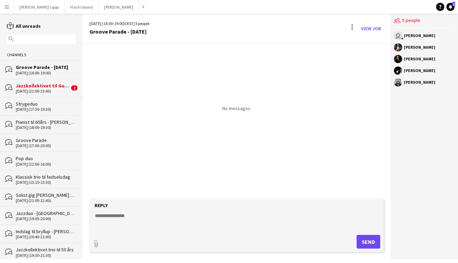
click at [186, 210] on form "Reply paperclip Send" at bounding box center [236, 225] width 294 height 53
click at [185, 223] on textarea at bounding box center [238, 221] width 288 height 18
type textarea "**********"
click at [364, 241] on button "Send" at bounding box center [369, 242] width 24 height 14
click at [60, 87] on div "Jazzkollektivet til Guldbryllup" at bounding box center [43, 86] width 54 height 6
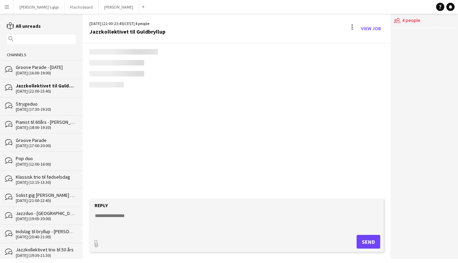
scroll to position [368, 0]
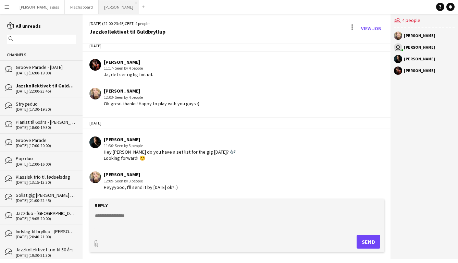
click at [99, 9] on button "Asger Gigs Close" at bounding box center [119, 6] width 40 height 13
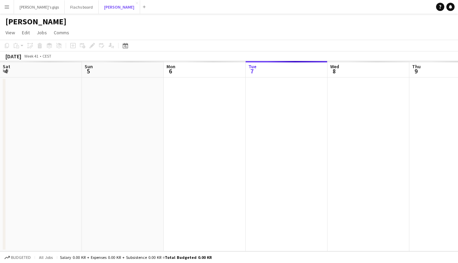
scroll to position [0, 164]
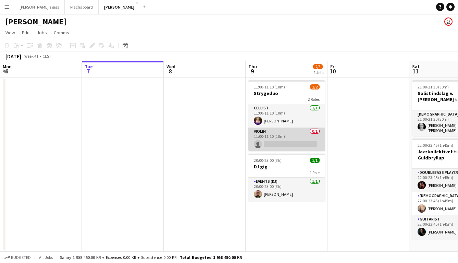
click at [279, 139] on app-card-role "Violin 0/1 11:00-11:10 (10m) single-neutral-actions" at bounding box center [287, 139] width 77 height 23
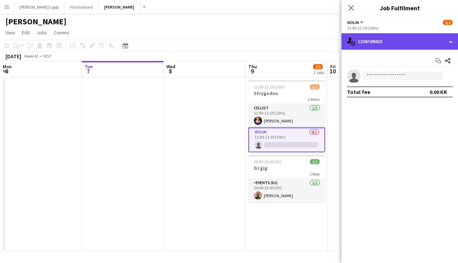
click at [380, 48] on div "single-neutral-actions-check-2 Confirmed" at bounding box center [400, 41] width 117 height 16
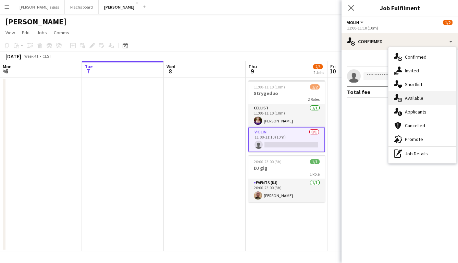
click at [406, 104] on div "single-neutral-actions-upload Available" at bounding box center [423, 98] width 68 height 14
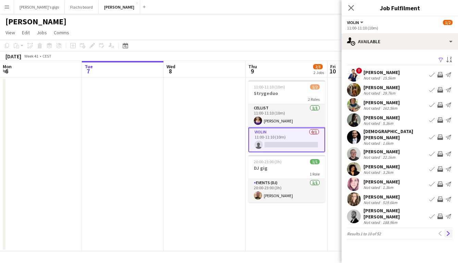
click at [449, 231] on app-icon "Next" at bounding box center [448, 233] width 5 height 5
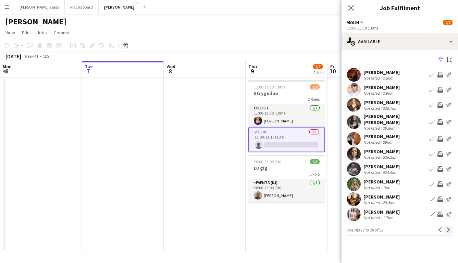
click at [446, 227] on app-icon "Next" at bounding box center [448, 229] width 5 height 5
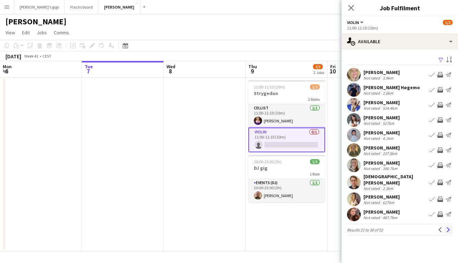
click at [447, 229] on button "Next" at bounding box center [449, 230] width 8 height 8
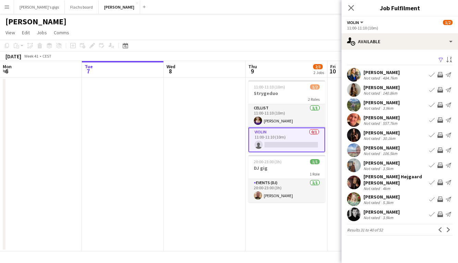
click at [439, 106] on app-icon "Invite crew" at bounding box center [440, 104] width 5 height 5
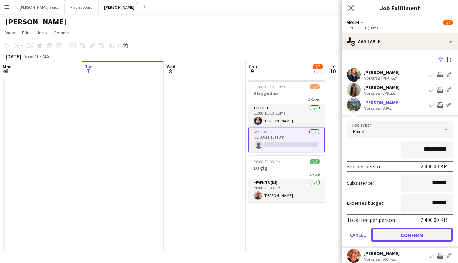
click at [389, 234] on button "Confirm" at bounding box center [412, 235] width 81 height 14
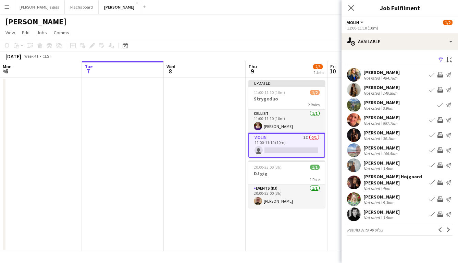
click at [137, 166] on app-date-cell at bounding box center [123, 164] width 82 height 174
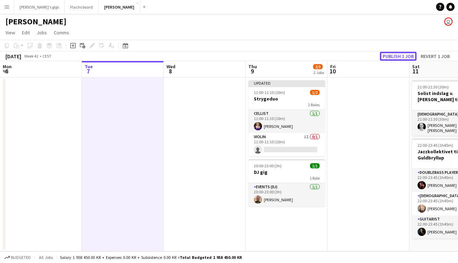
click at [389, 59] on button "Publish 1 job" at bounding box center [398, 56] width 37 height 9
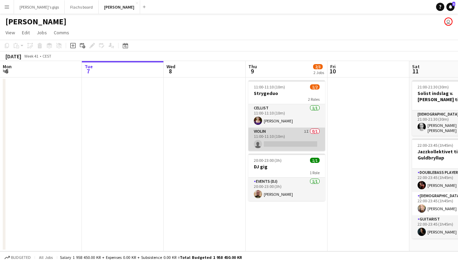
click at [264, 135] on app-card-role "Violin 1I 0/1 11:00-11:10 (10m) single-neutral-actions" at bounding box center [287, 139] width 77 height 23
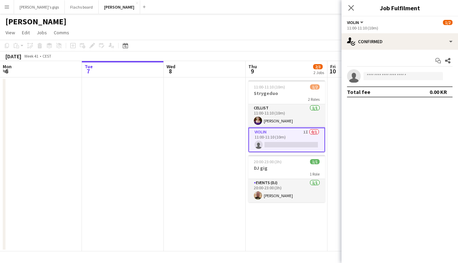
click at [194, 144] on app-date-cell at bounding box center [205, 164] width 82 height 174
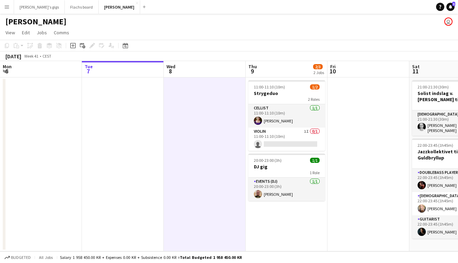
click at [5, 6] on app-icon "Menu" at bounding box center [6, 6] width 5 height 5
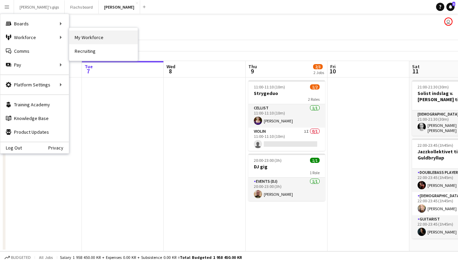
click at [76, 39] on link "My Workforce" at bounding box center [103, 38] width 69 height 14
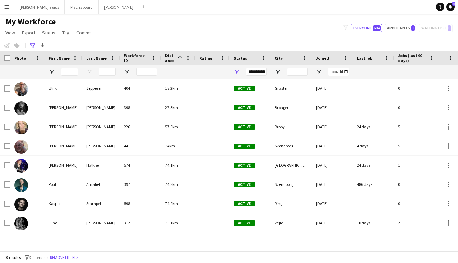
click at [36, 47] on app-workforce-advanced-filters "**********" at bounding box center [33, 45] width 10 height 8
click at [34, 46] on icon at bounding box center [32, 45] width 5 height 5
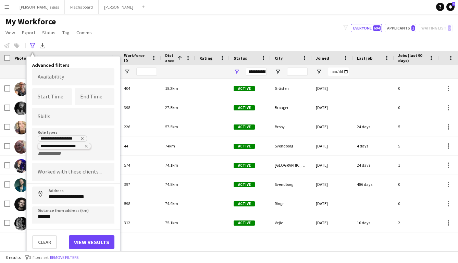
click at [87, 146] on icon "Remove tag" at bounding box center [86, 146] width 4 height 4
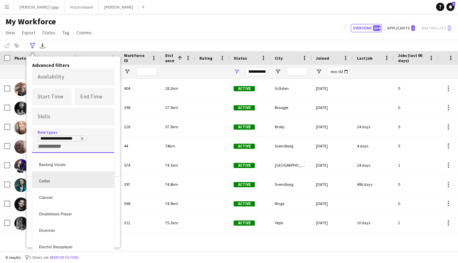
click at [74, 178] on div "Cellist" at bounding box center [73, 179] width 82 height 16
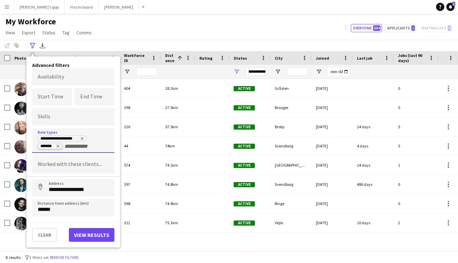
click at [59, 147] on icon "Remove tag" at bounding box center [58, 146] width 4 height 4
click at [65, 185] on input "**********" at bounding box center [73, 187] width 82 height 17
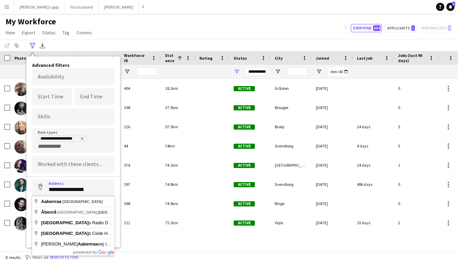
click at [65, 185] on input "**********" at bounding box center [73, 187] width 82 height 17
type input "**********"
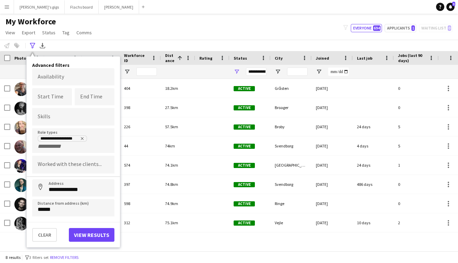
click at [78, 220] on div "**********" at bounding box center [73, 152] width 93 height 191
click at [82, 228] on button "View results" at bounding box center [92, 235] width 46 height 14
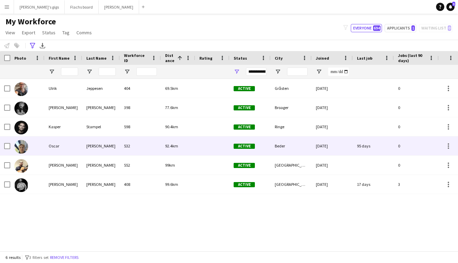
click at [93, 146] on div "[PERSON_NAME]" at bounding box center [101, 145] width 38 height 19
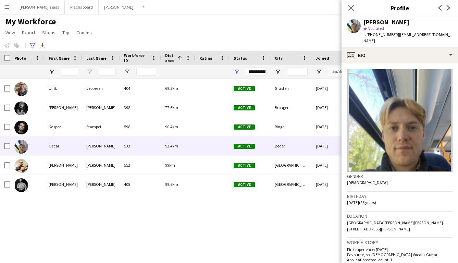
click at [210, 230] on div "[PERSON_NAME] 404 69.5km Active Gråsten [DATE] 0 [EMAIL_ADDRESS][DOMAIN_NAME] […" at bounding box center [219, 165] width 438 height 172
click at [288, 20] on div "My Workforce View Views Default view New view Update view Delete view Edit name…" at bounding box center [229, 27] width 458 height 23
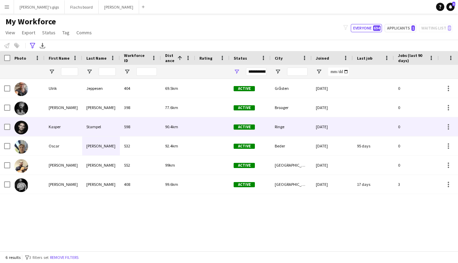
click at [59, 129] on div "Kasper" at bounding box center [64, 126] width 38 height 19
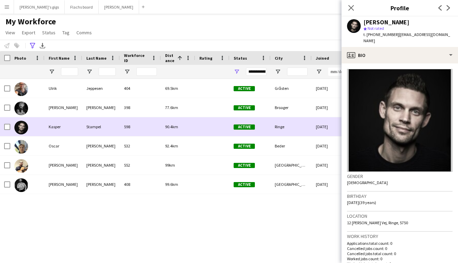
click at [59, 129] on div "Kasper" at bounding box center [64, 126] width 38 height 19
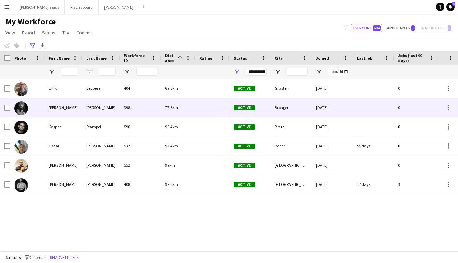
click at [59, 113] on div "[PERSON_NAME]" at bounding box center [64, 107] width 38 height 19
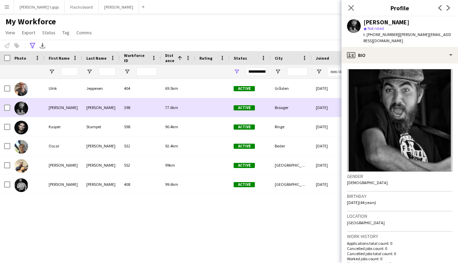
click at [59, 113] on div "[PERSON_NAME]" at bounding box center [64, 107] width 38 height 19
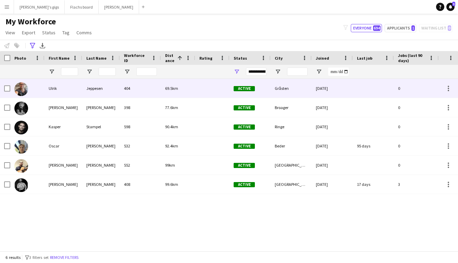
click at [56, 85] on div "Ulrik" at bounding box center [64, 88] width 38 height 19
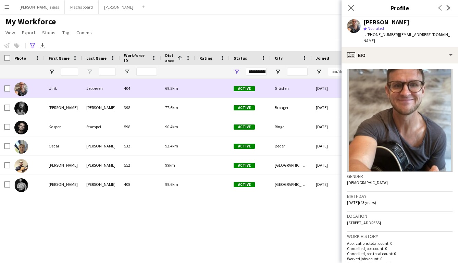
click at [56, 85] on div "Ulrik" at bounding box center [64, 88] width 38 height 19
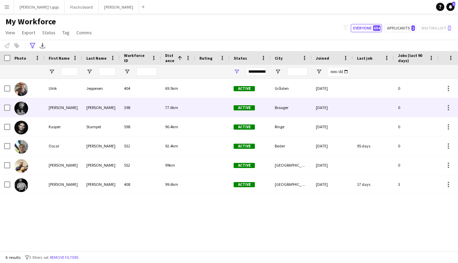
click at [60, 102] on div "[PERSON_NAME]" at bounding box center [64, 107] width 38 height 19
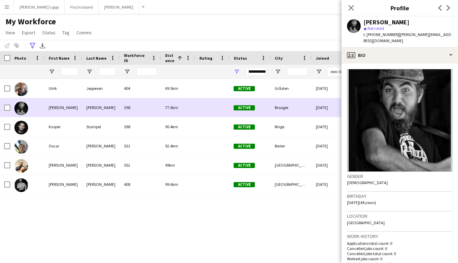
click at [60, 102] on div "[PERSON_NAME]" at bounding box center [64, 107] width 38 height 19
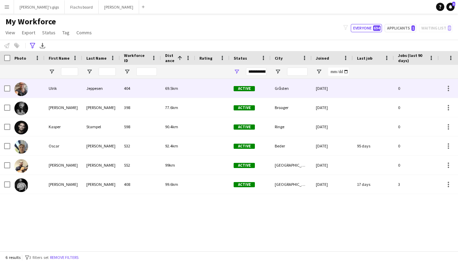
click at [56, 92] on div "Ulrik" at bounding box center [64, 88] width 38 height 19
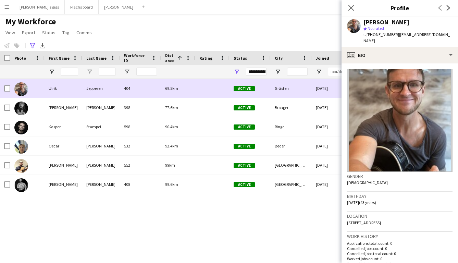
click at [56, 92] on div "Ulrik" at bounding box center [64, 88] width 38 height 19
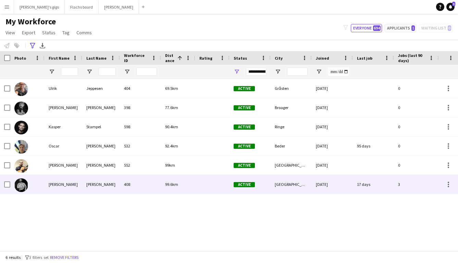
click at [73, 177] on div "[PERSON_NAME]" at bounding box center [64, 184] width 38 height 19
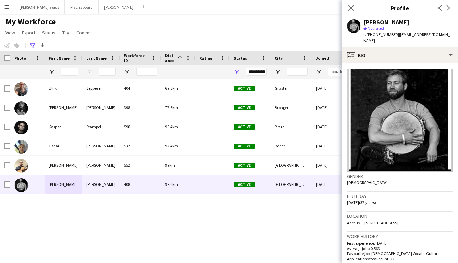
click at [193, 15] on main "My Workforce View Views Default view New view Update view Delete view Edit name…" at bounding box center [229, 134] width 458 height 240
click at [29, 14] on main "My Workforce View Views Default view New view Update view Delete view Edit name…" at bounding box center [229, 134] width 458 height 240
click at [37, 3] on button "[PERSON_NAME]'s gigs Close" at bounding box center [39, 6] width 51 height 13
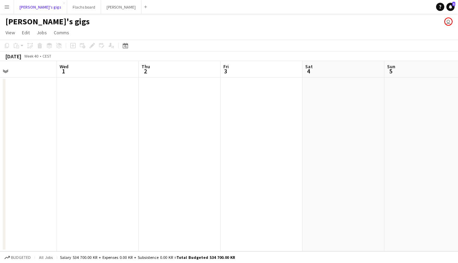
scroll to position [0, 171]
